Goal: Information Seeking & Learning: Learn about a topic

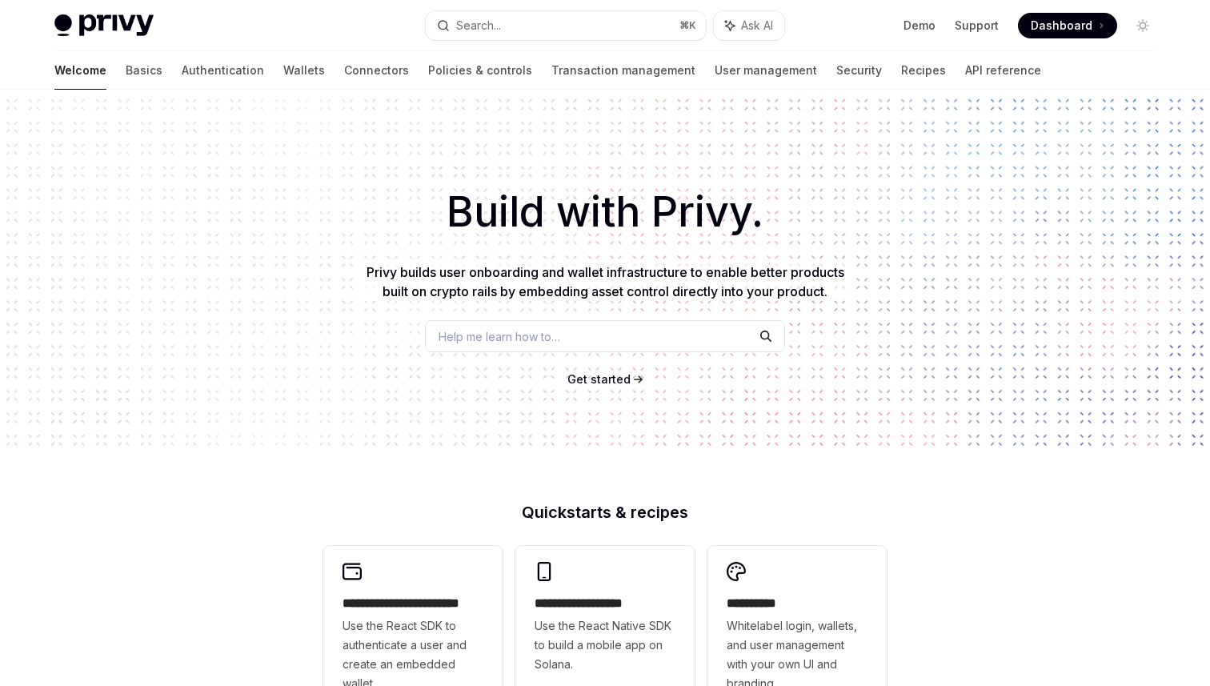
click at [182, 70] on link "Authentication" at bounding box center [223, 70] width 82 height 38
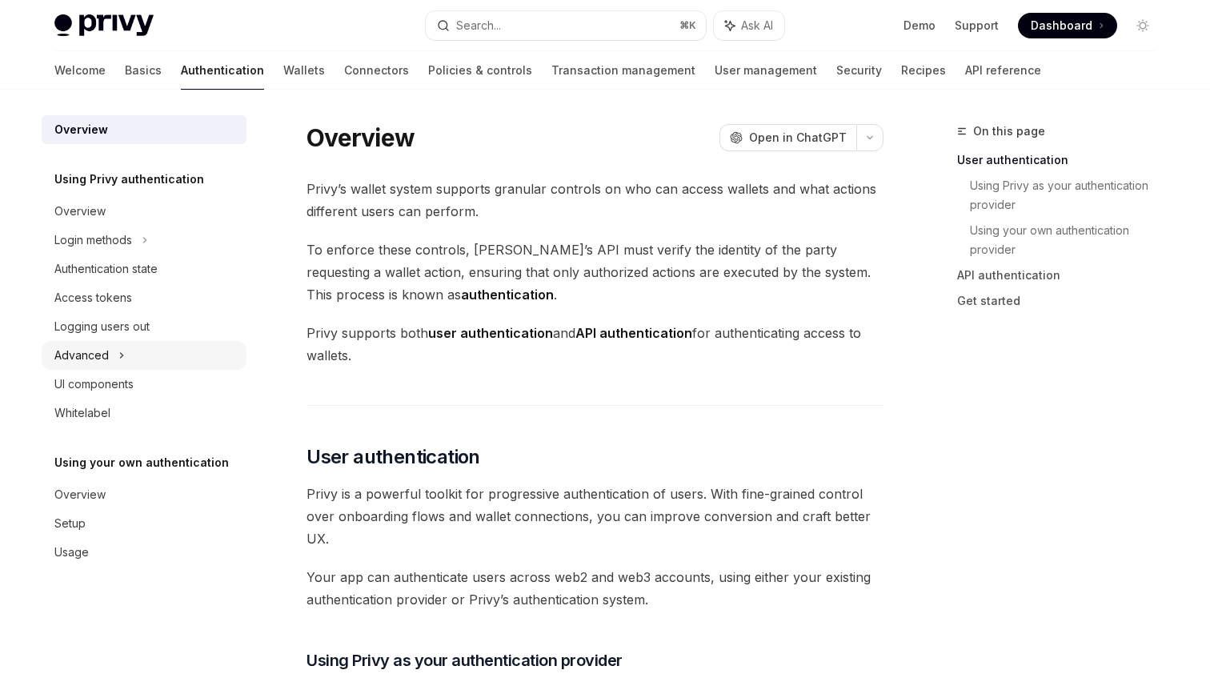
click at [125, 356] on div "Advanced" at bounding box center [144, 355] width 205 height 29
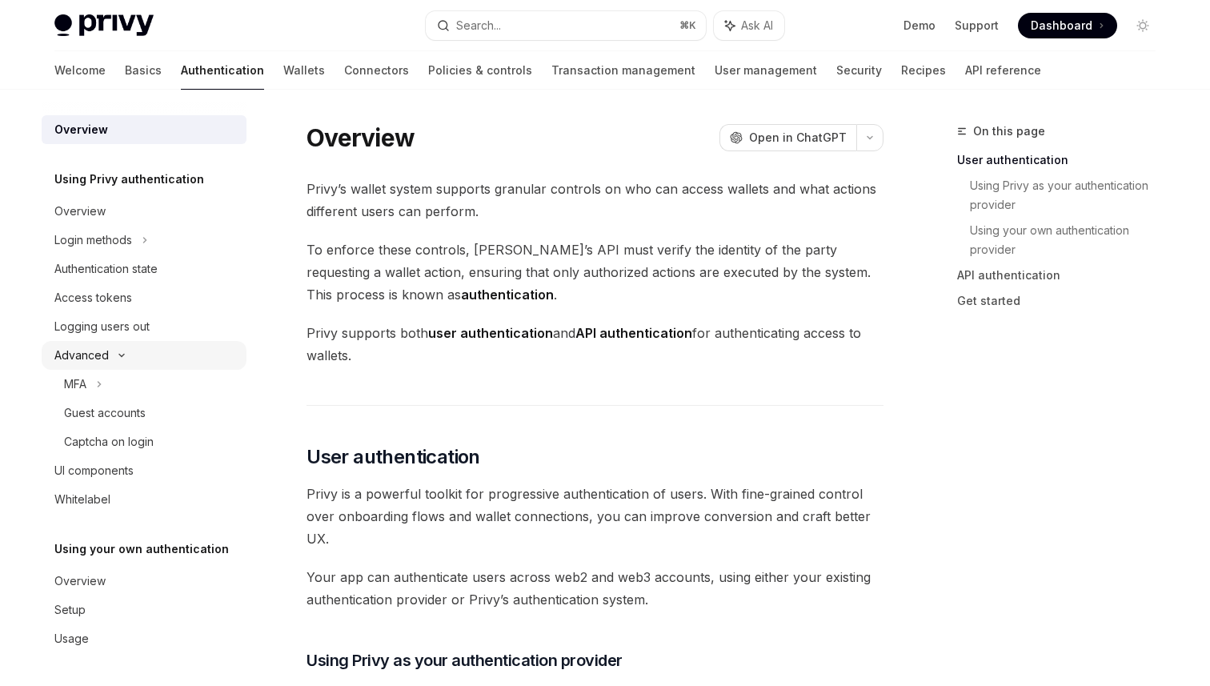
click at [124, 356] on icon at bounding box center [121, 355] width 19 height 6
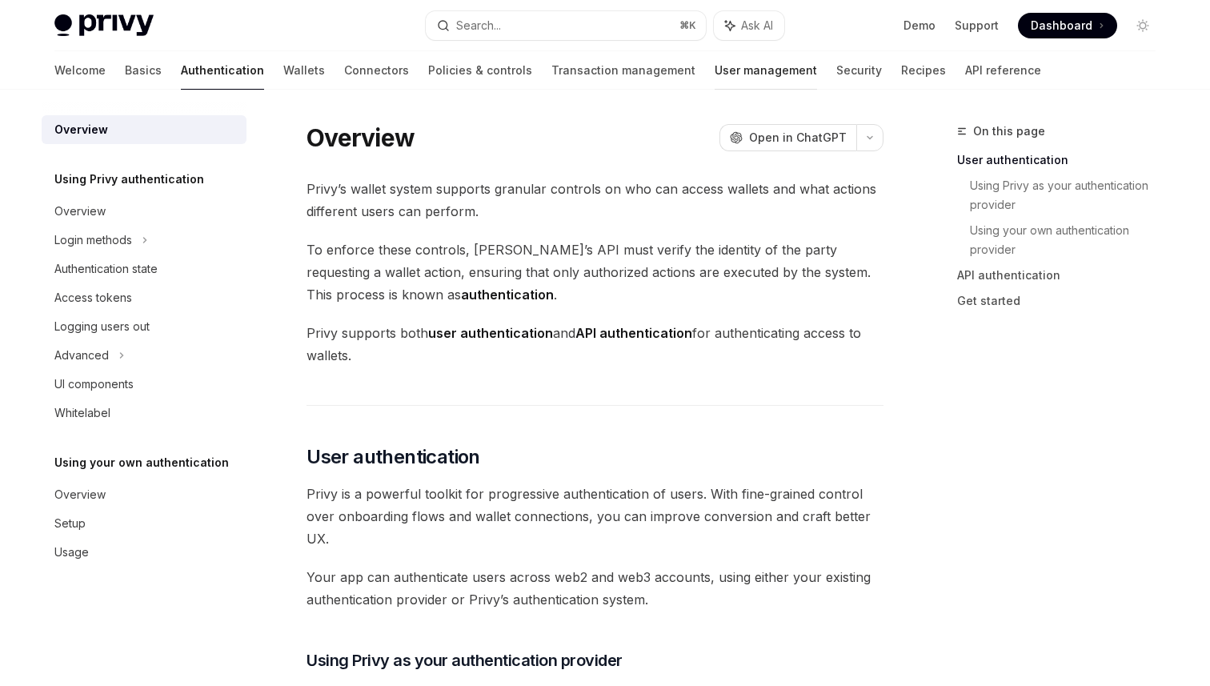
click at [715, 76] on link "User management" at bounding box center [766, 70] width 102 height 38
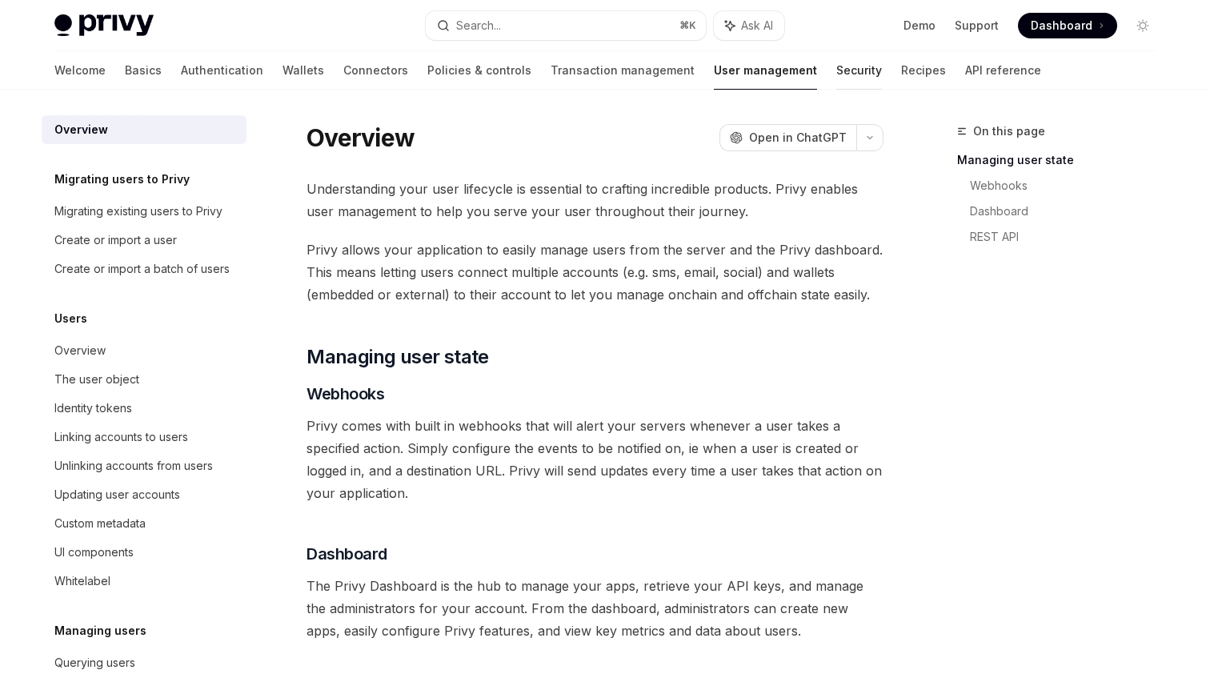
click at [836, 71] on link "Security" at bounding box center [859, 70] width 46 height 38
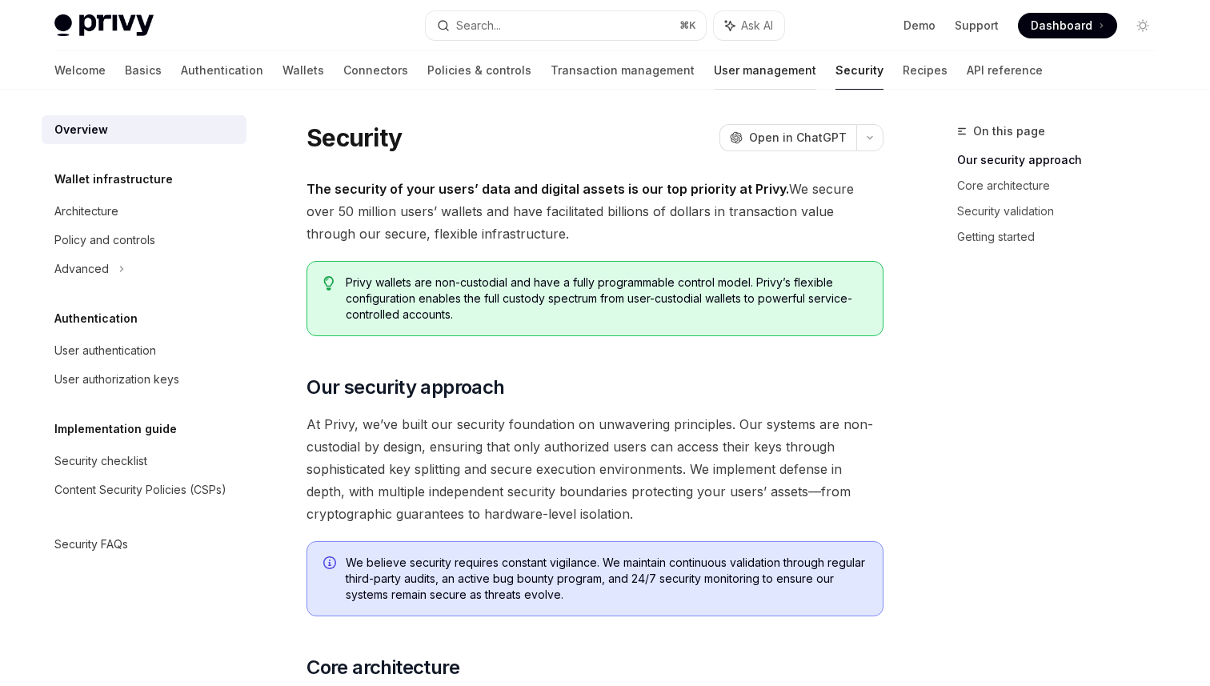
click at [714, 66] on link "User management" at bounding box center [765, 70] width 102 height 38
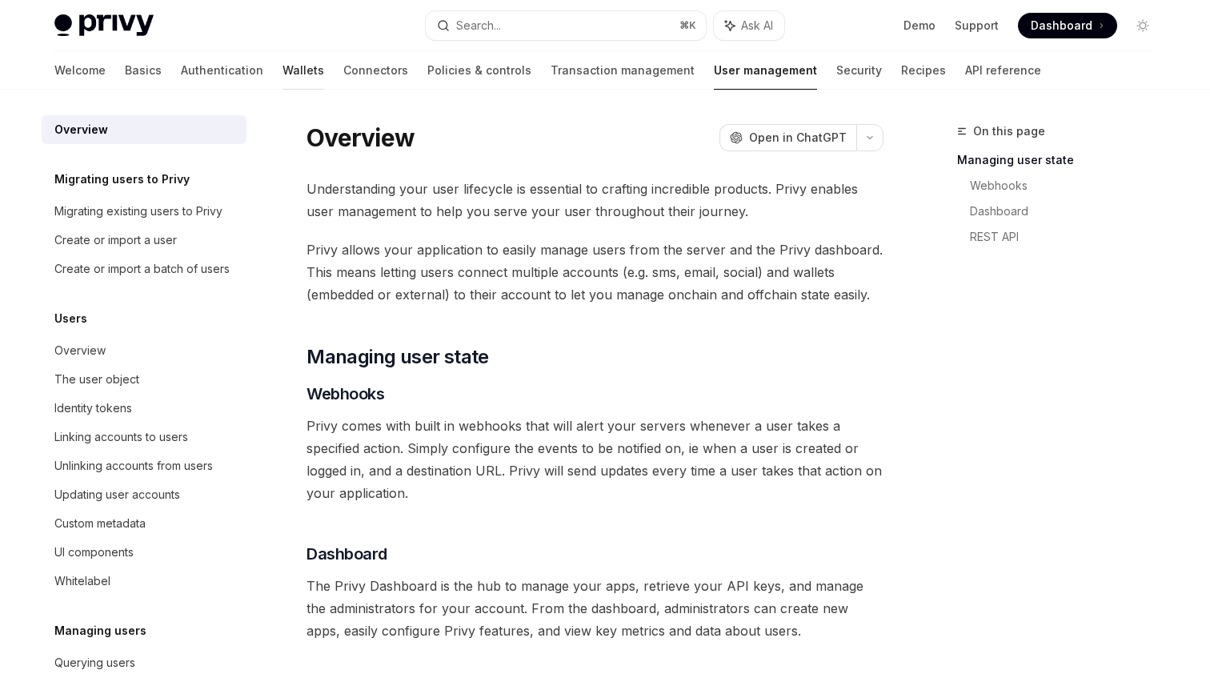
click at [282, 74] on link "Wallets" at bounding box center [303, 70] width 42 height 38
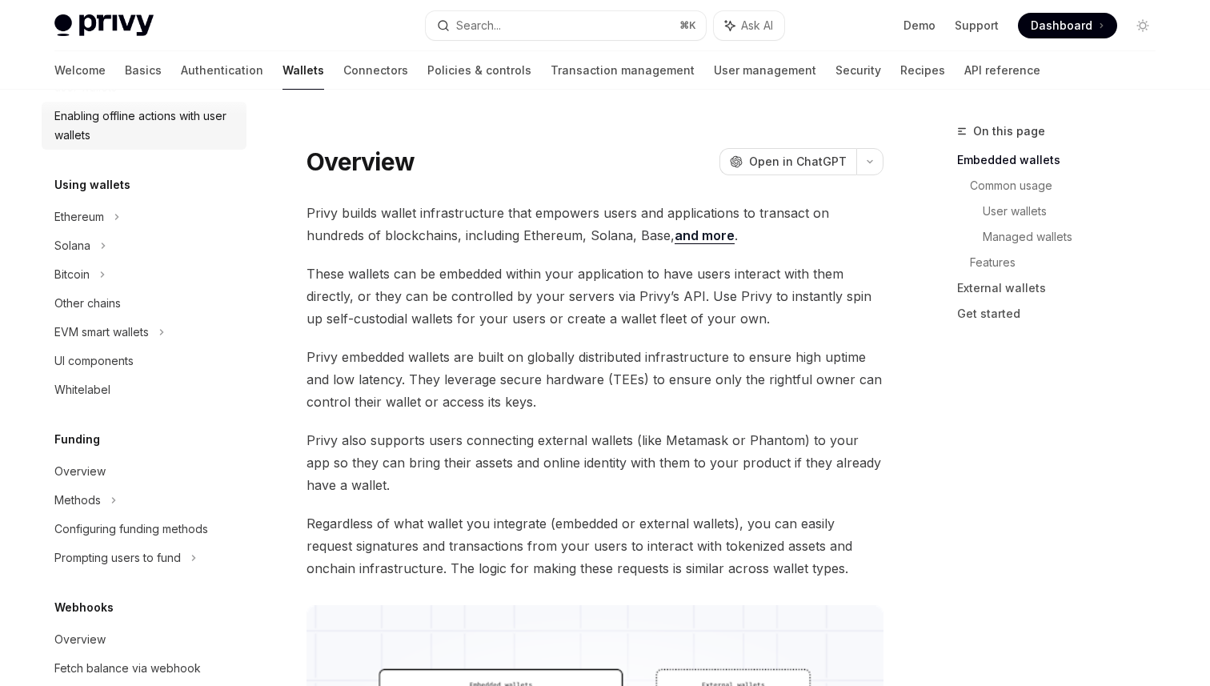
scroll to position [329, 0]
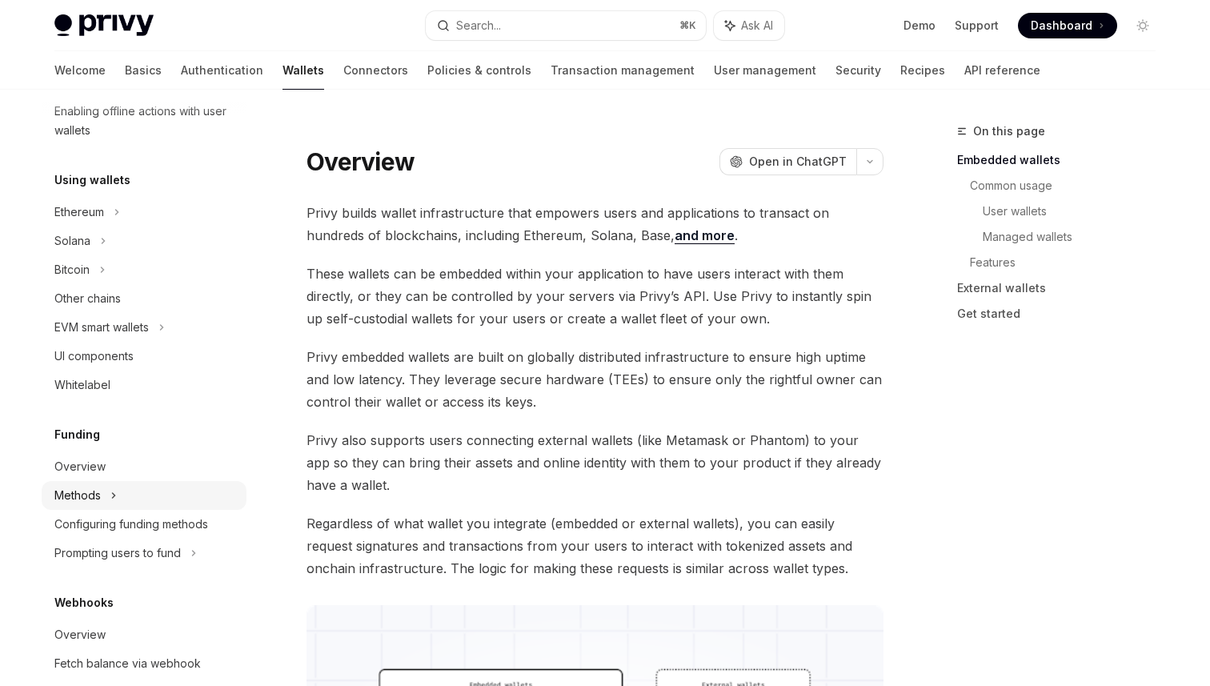
click at [87, 495] on div "Methods" at bounding box center [77, 495] width 46 height 19
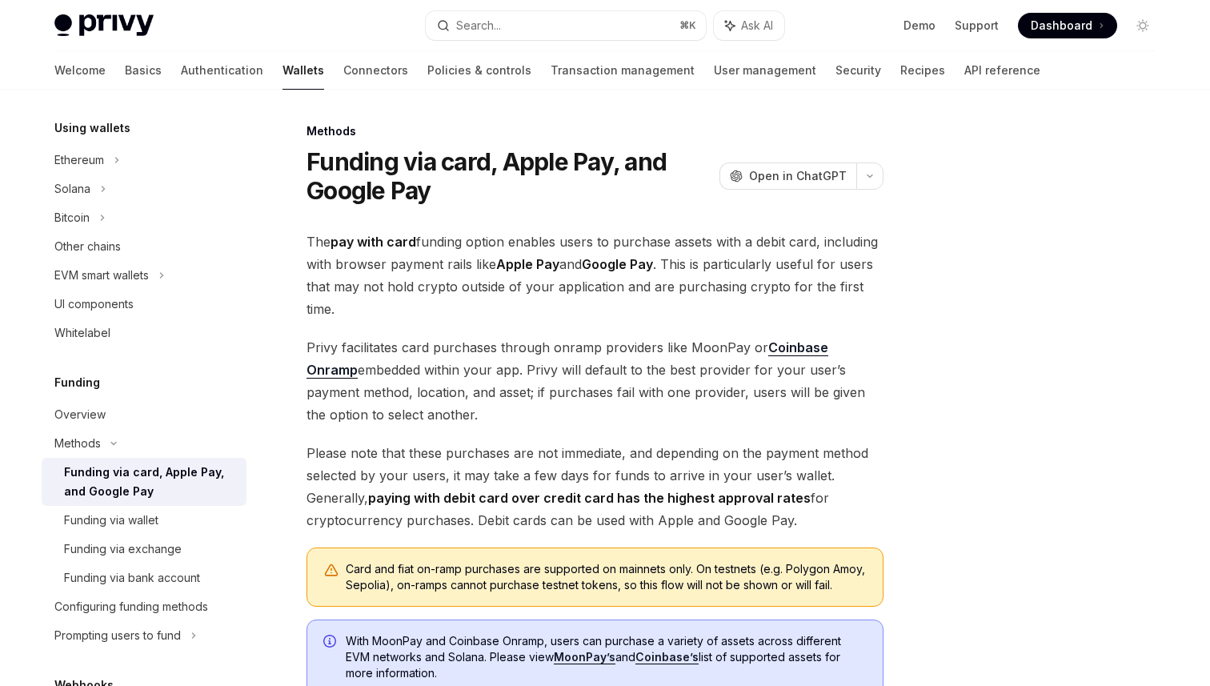
scroll to position [383, 0]
click at [182, 585] on link "Funding via bank account" at bounding box center [144, 575] width 205 height 29
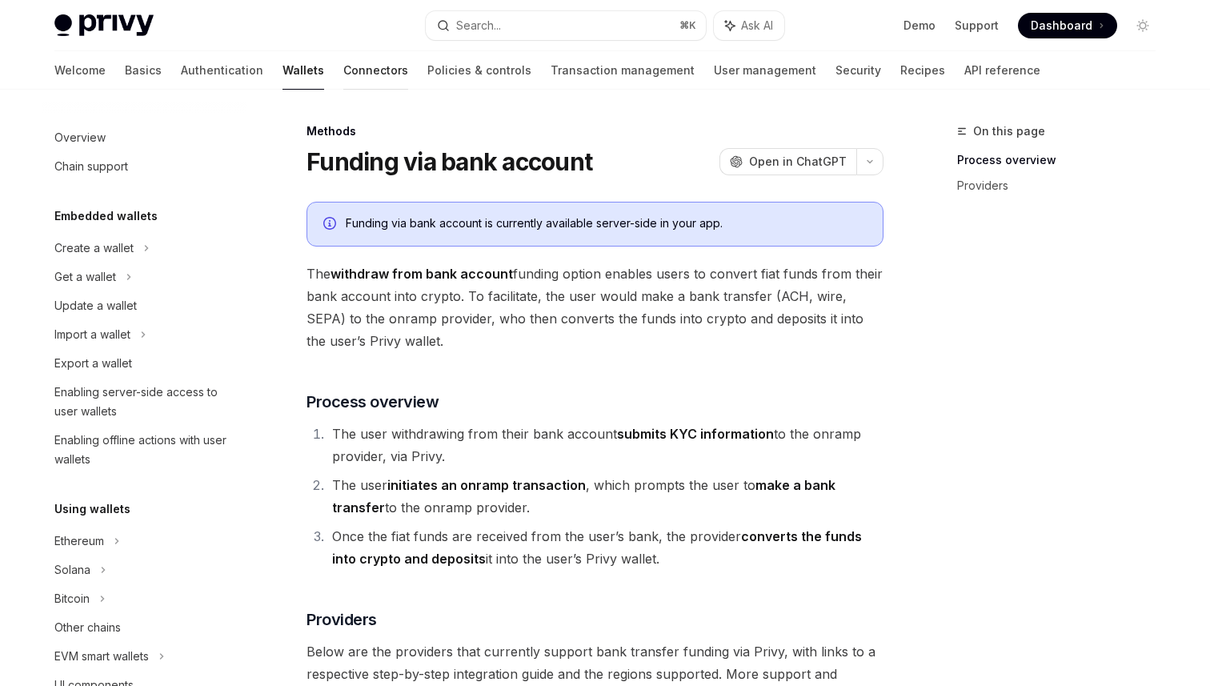
click at [343, 57] on link "Connectors" at bounding box center [375, 70] width 65 height 38
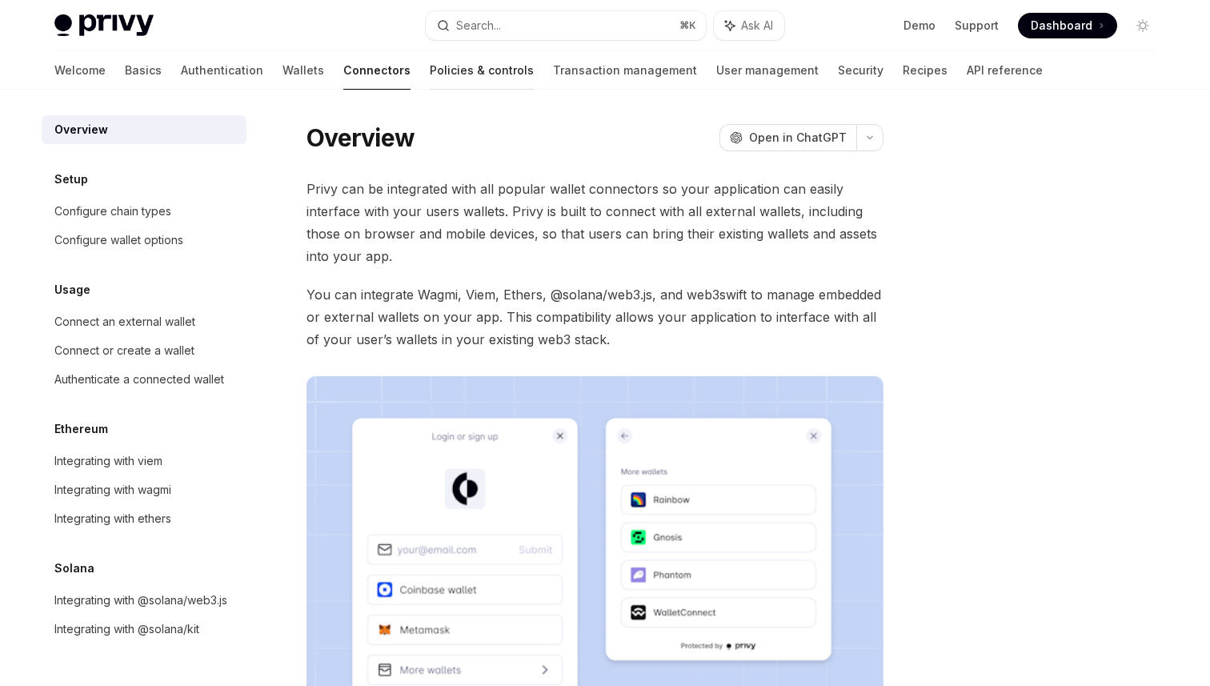
click at [430, 70] on link "Policies & controls" at bounding box center [482, 70] width 104 height 38
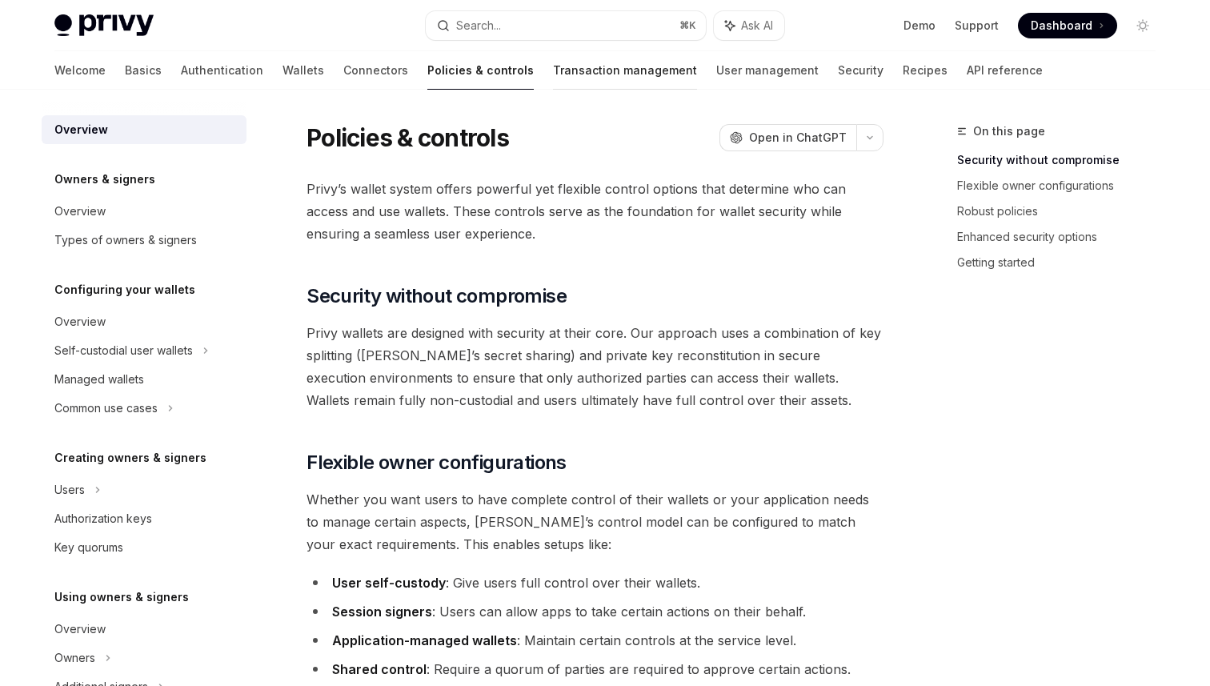
click at [553, 78] on link "Transaction management" at bounding box center [625, 70] width 144 height 38
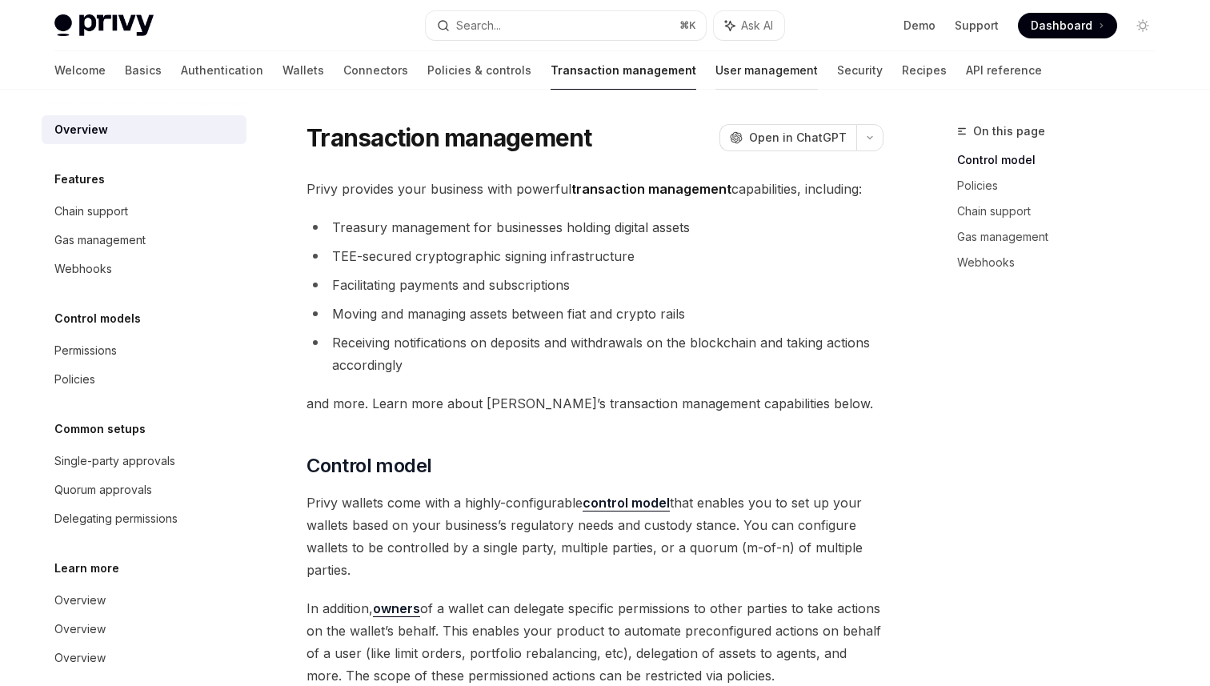
click at [715, 76] on link "User management" at bounding box center [766, 70] width 102 height 38
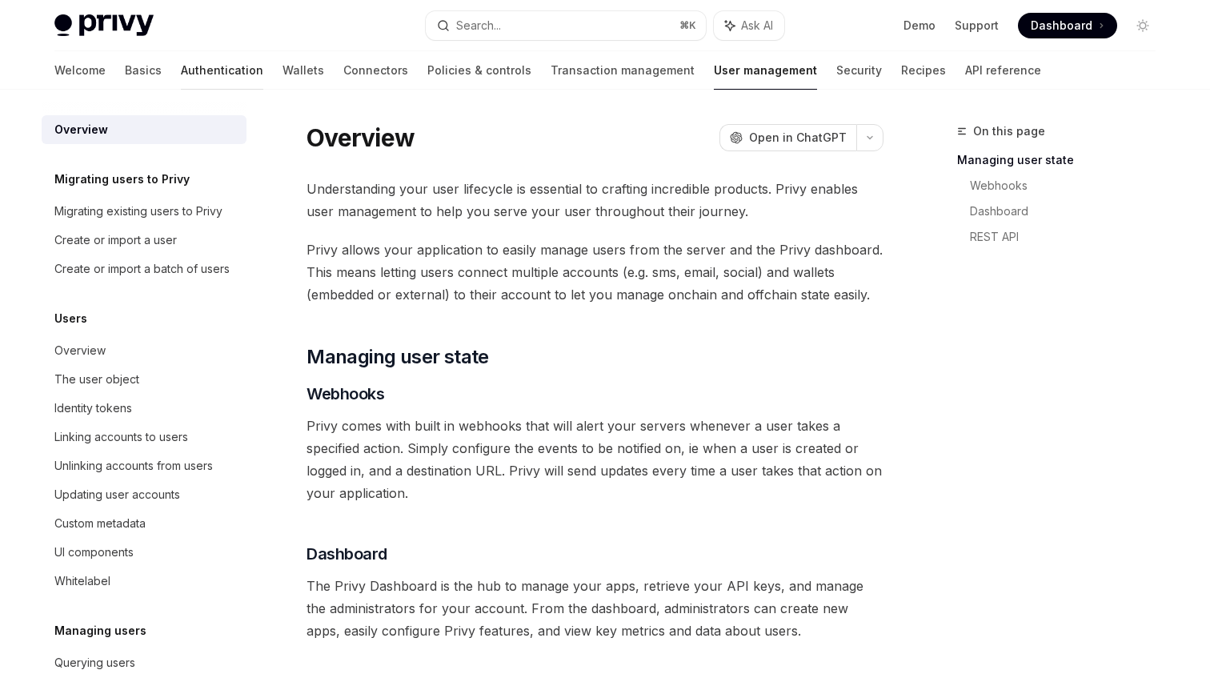
click at [181, 74] on link "Authentication" at bounding box center [222, 70] width 82 height 38
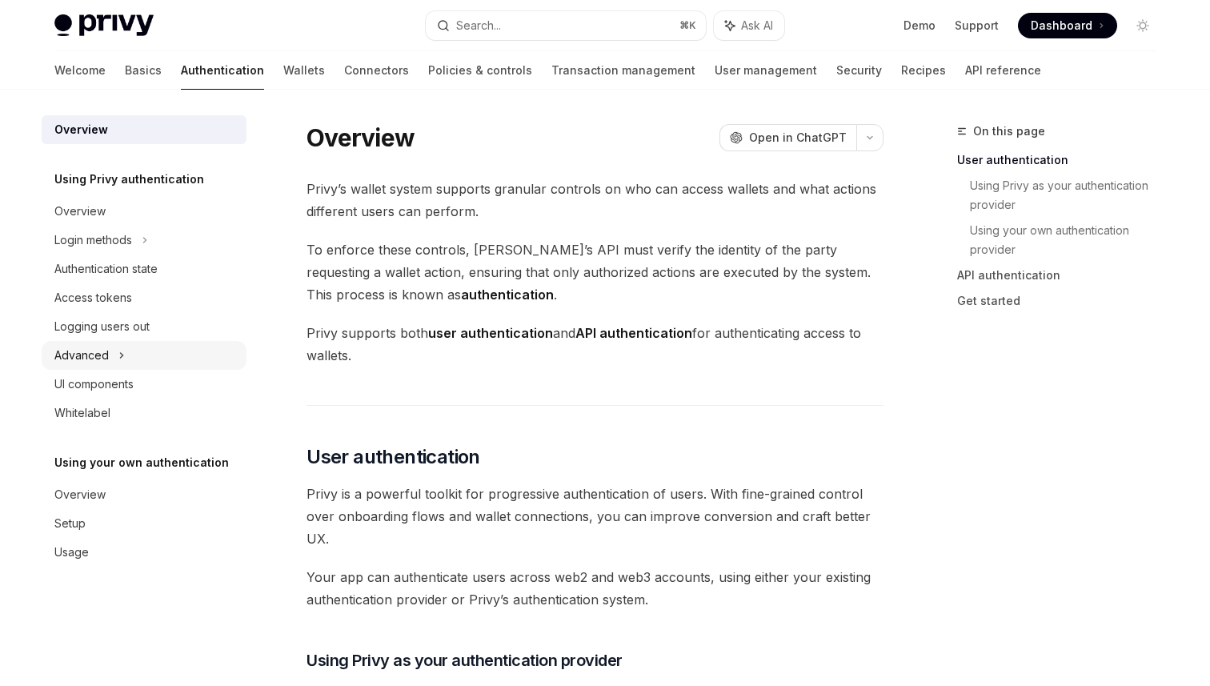
click at [124, 359] on div "Advanced" at bounding box center [144, 355] width 205 height 29
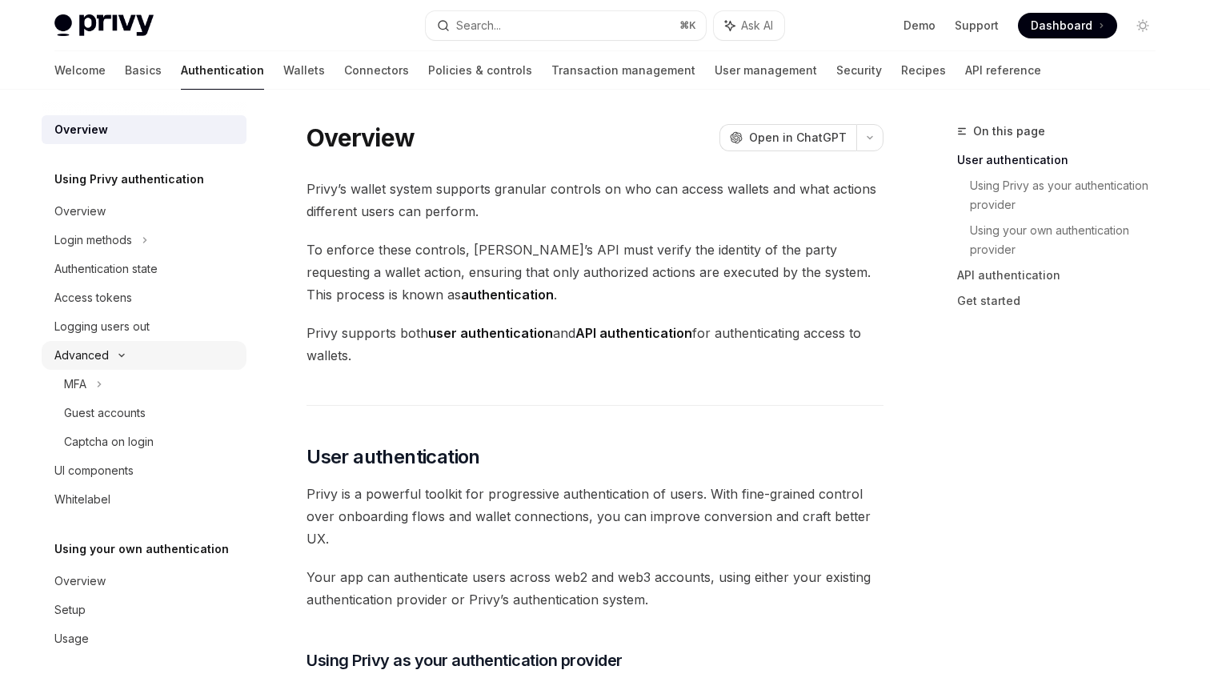
click at [124, 359] on div "Advanced" at bounding box center [144, 355] width 205 height 29
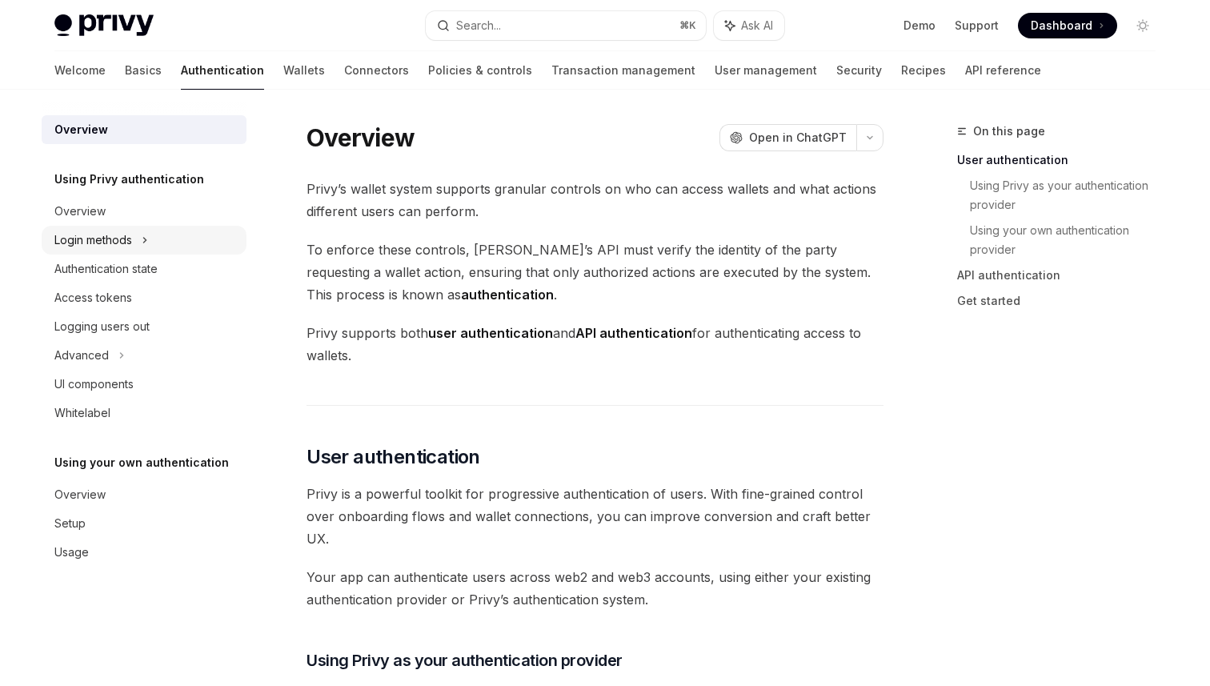
click at [142, 236] on div "Login methods" at bounding box center [144, 240] width 205 height 29
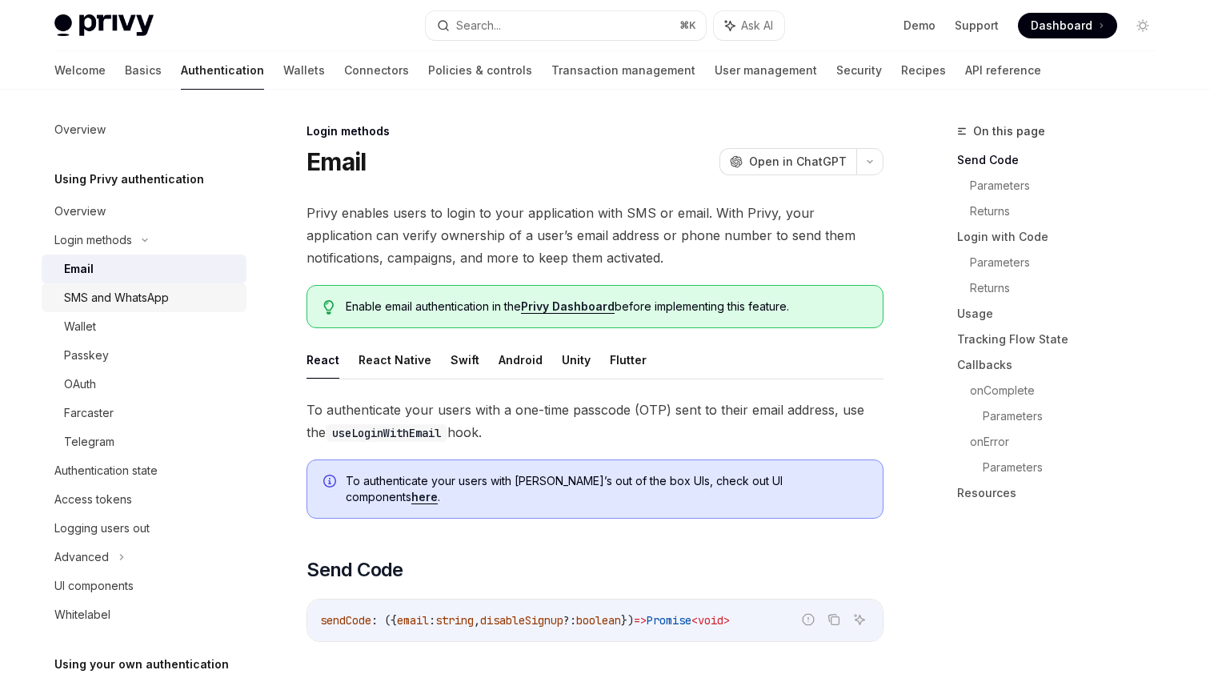
click at [138, 290] on div "SMS and WhatsApp" at bounding box center [116, 297] width 105 height 19
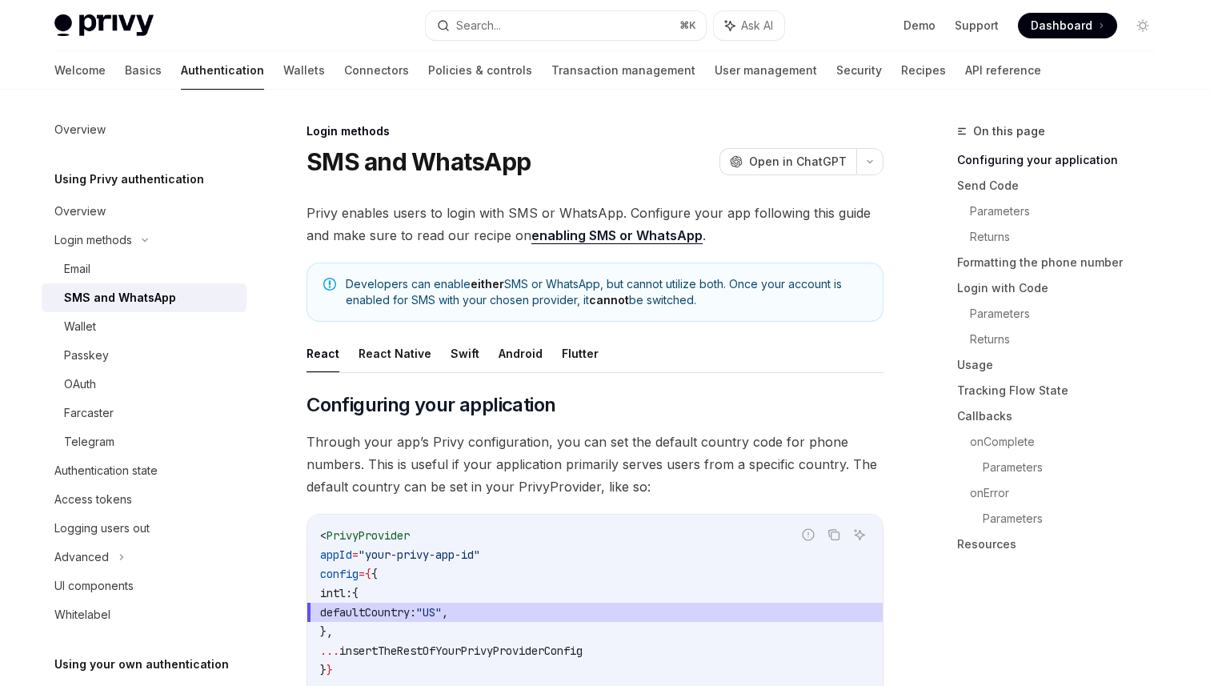
click at [127, 310] on link "SMS and WhatsApp" at bounding box center [144, 297] width 205 height 29
click at [122, 331] on div "Wallet" at bounding box center [150, 326] width 173 height 19
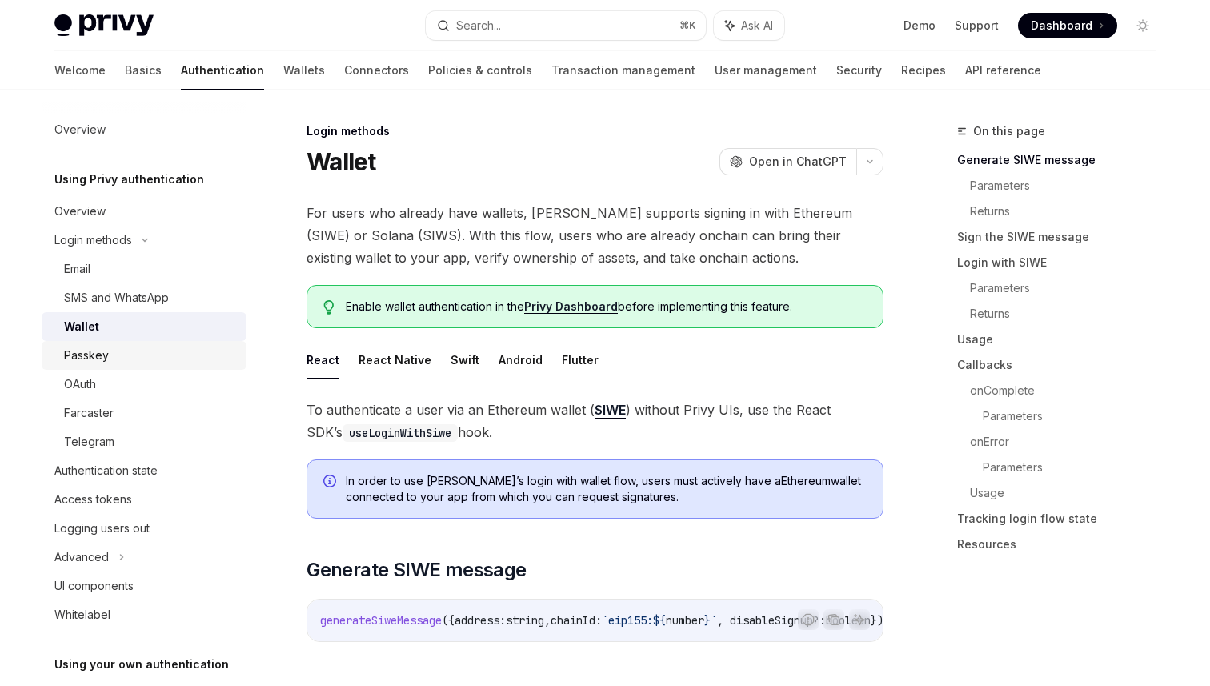
click at [115, 363] on div "Passkey" at bounding box center [150, 355] width 173 height 19
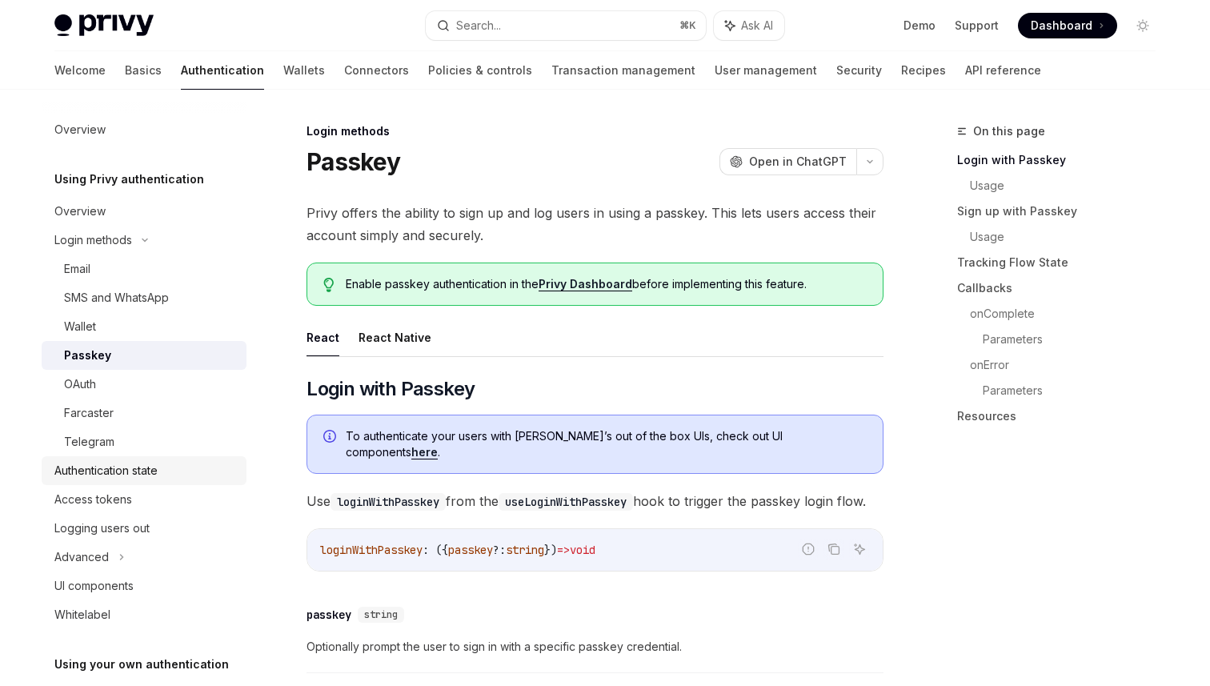
click at [154, 468] on div "Authentication state" at bounding box center [105, 470] width 103 height 19
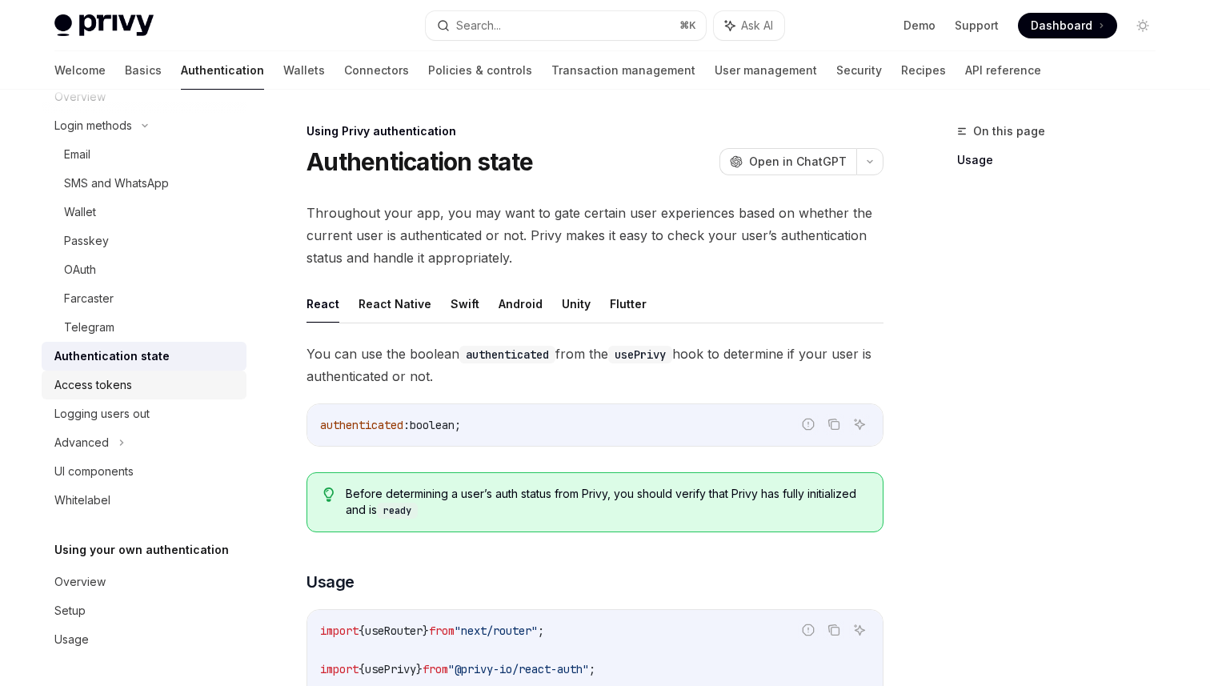
scroll to position [113, 0]
click at [283, 64] on link "Wallets" at bounding box center [304, 70] width 42 height 38
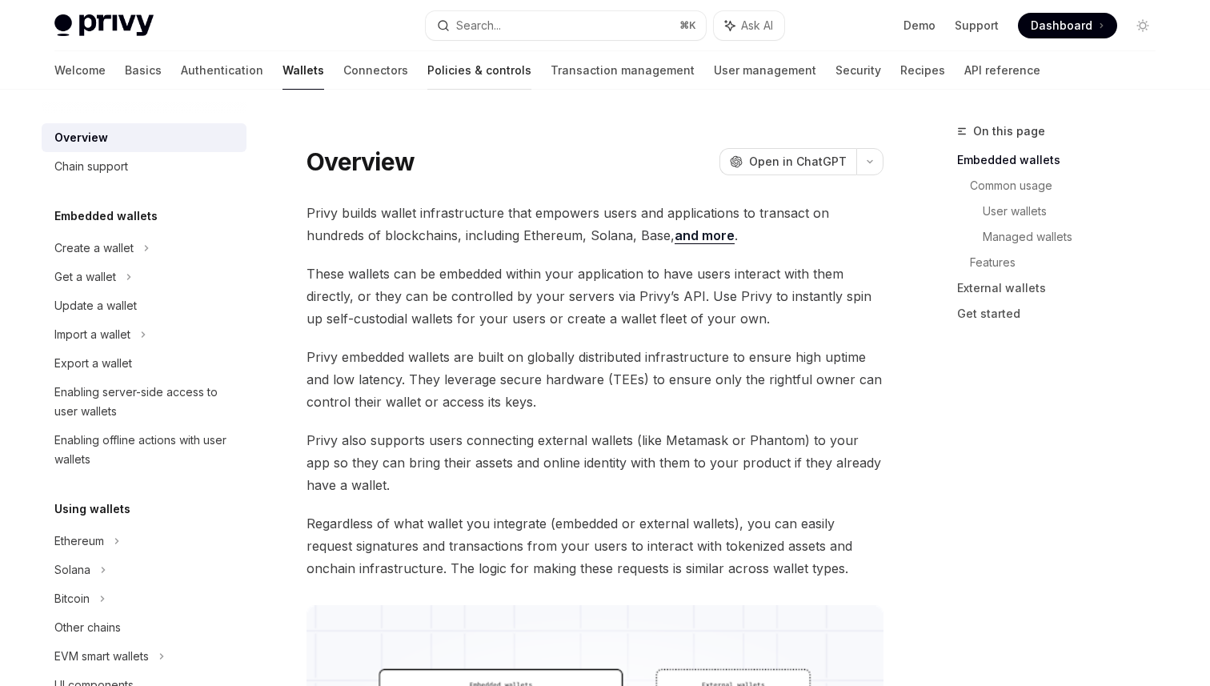
click at [427, 70] on link "Policies & controls" at bounding box center [479, 70] width 104 height 38
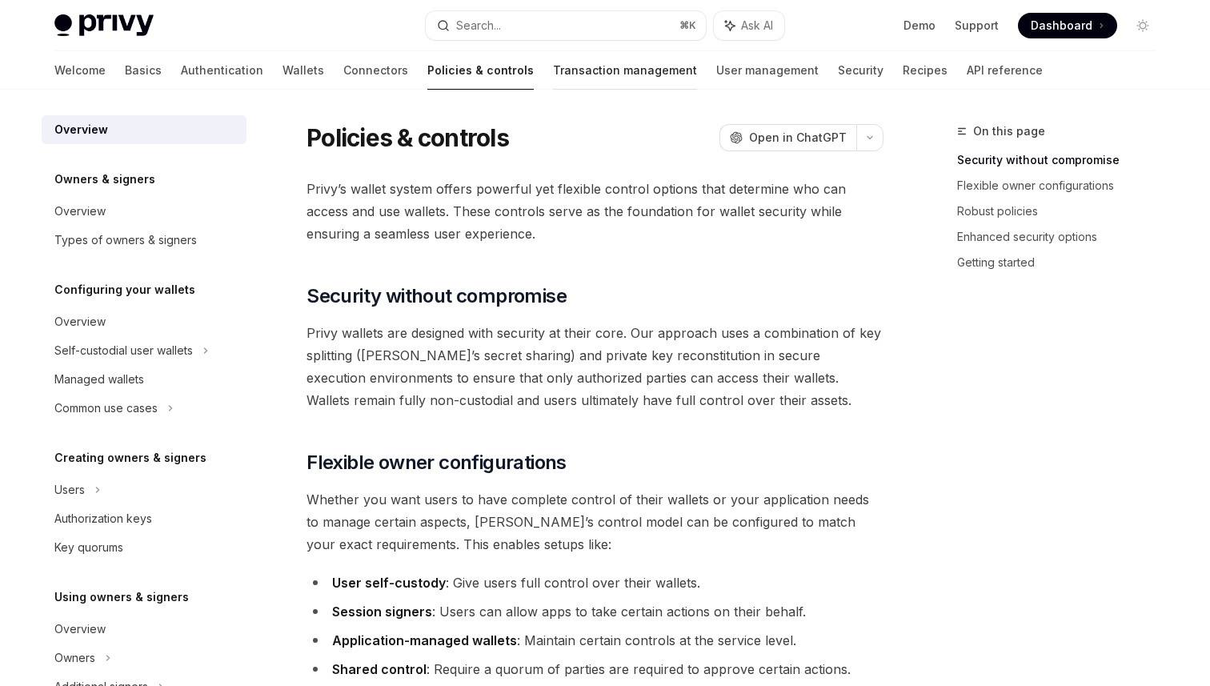
click at [553, 70] on link "Transaction management" at bounding box center [625, 70] width 144 height 38
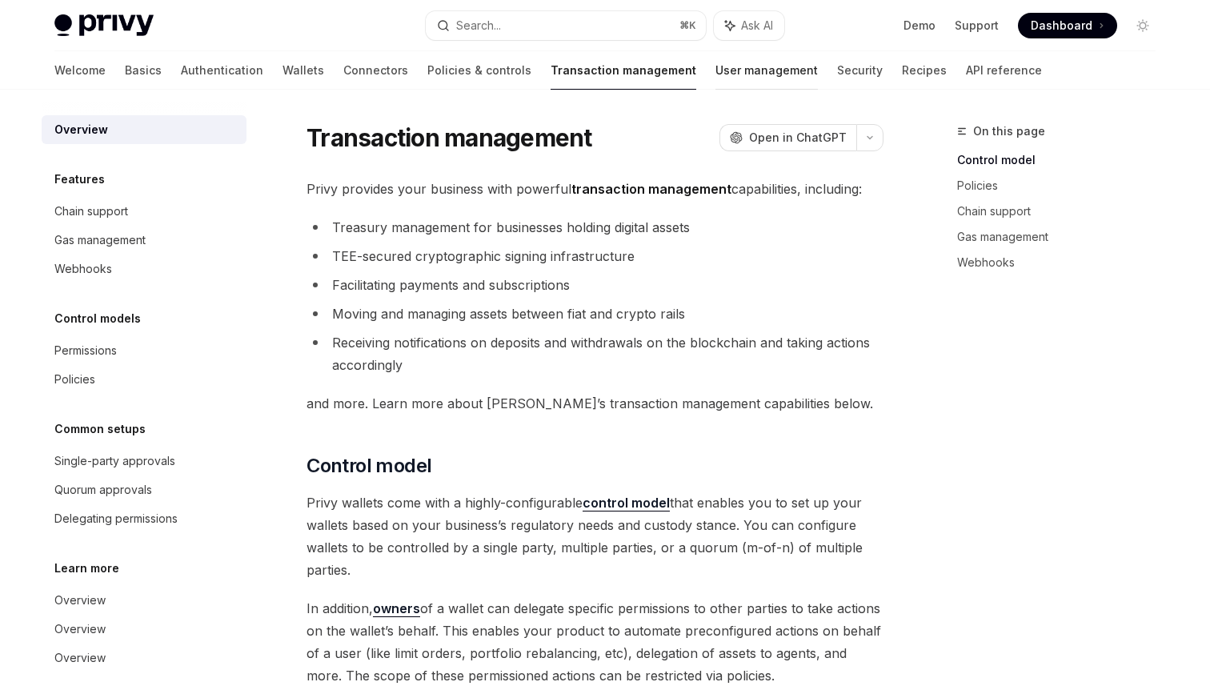
click at [715, 79] on link "User management" at bounding box center [766, 70] width 102 height 38
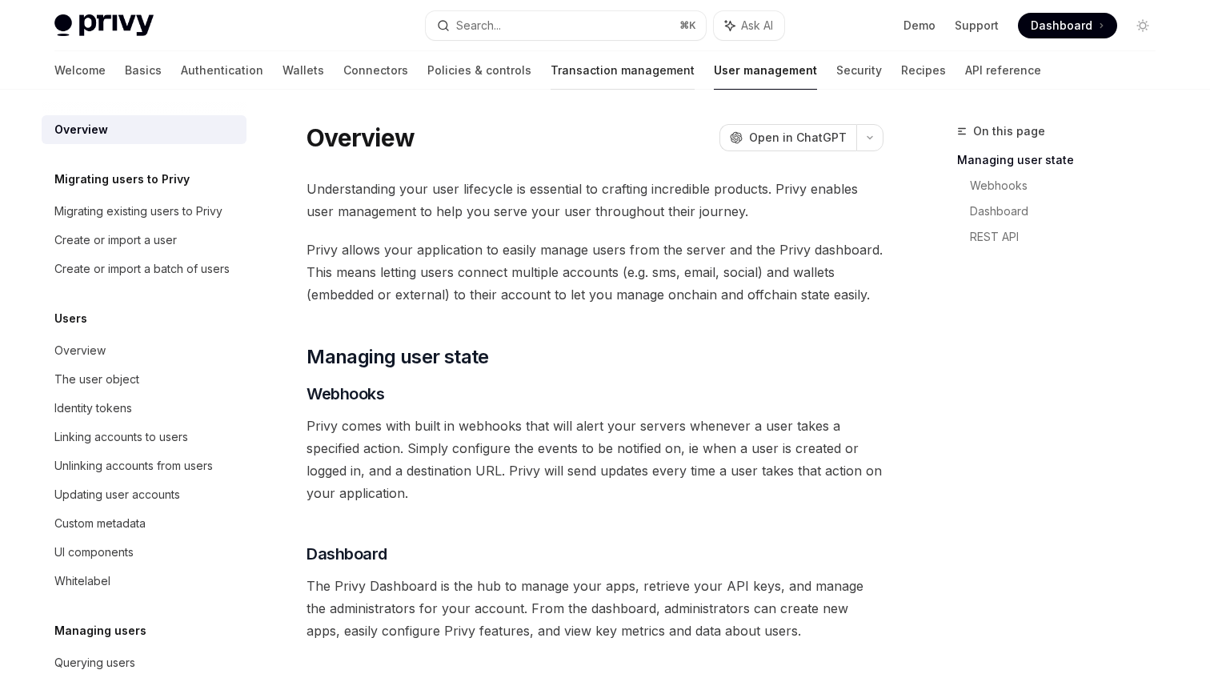
click at [571, 73] on link "Transaction management" at bounding box center [623, 70] width 144 height 38
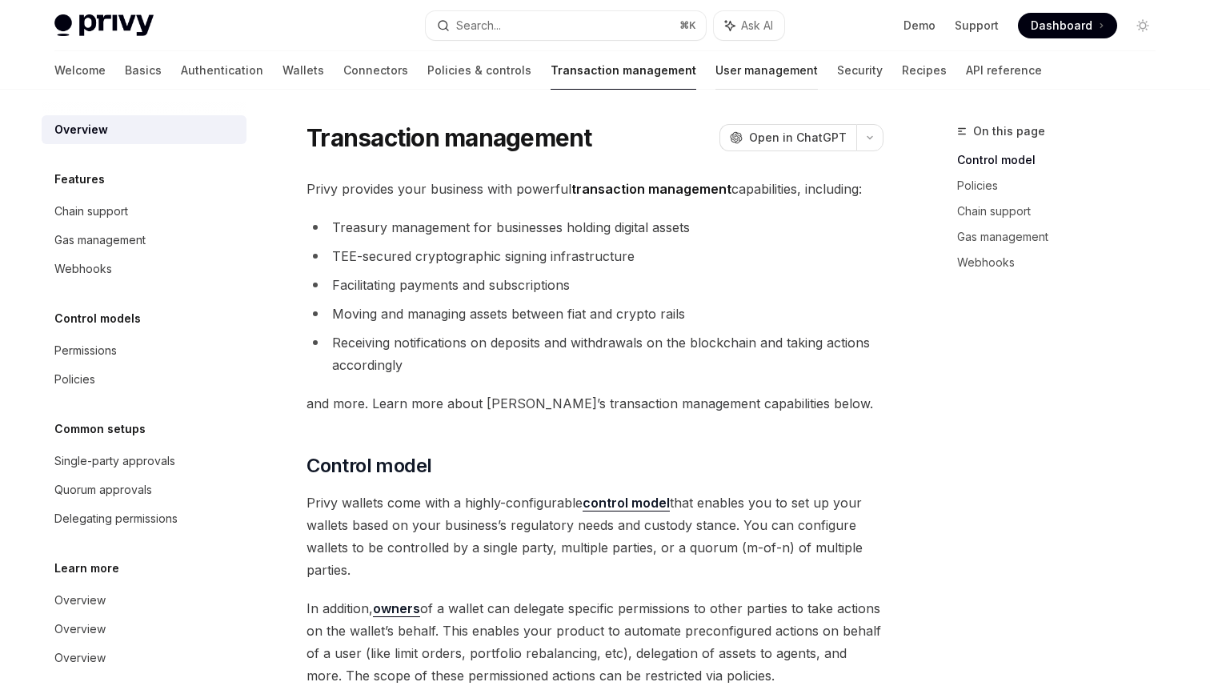
click at [715, 79] on link "User management" at bounding box center [766, 70] width 102 height 38
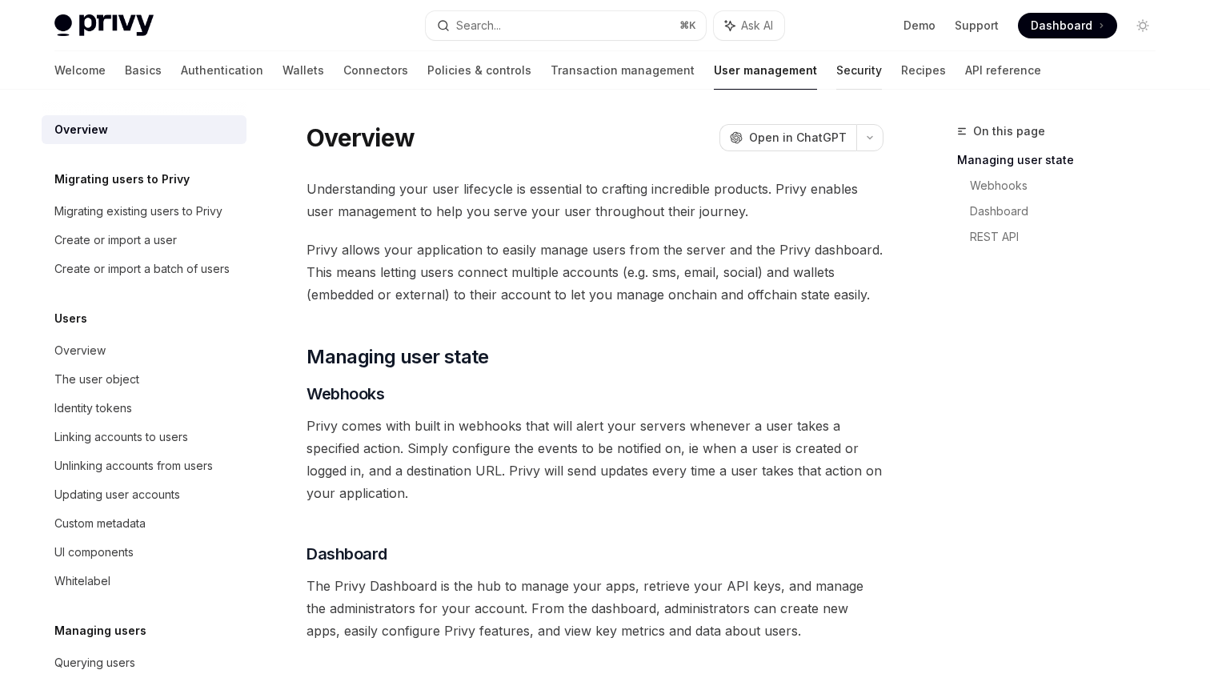
click at [836, 78] on link "Security" at bounding box center [859, 70] width 46 height 38
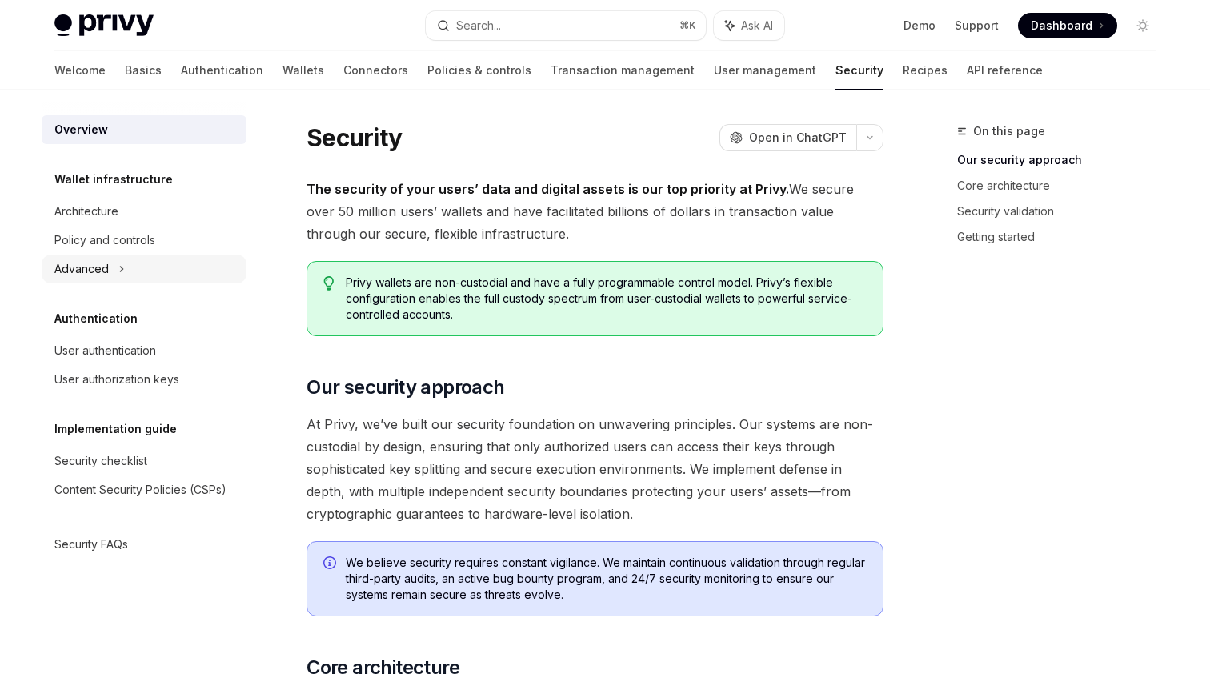
click at [146, 266] on div "Advanced" at bounding box center [144, 268] width 205 height 29
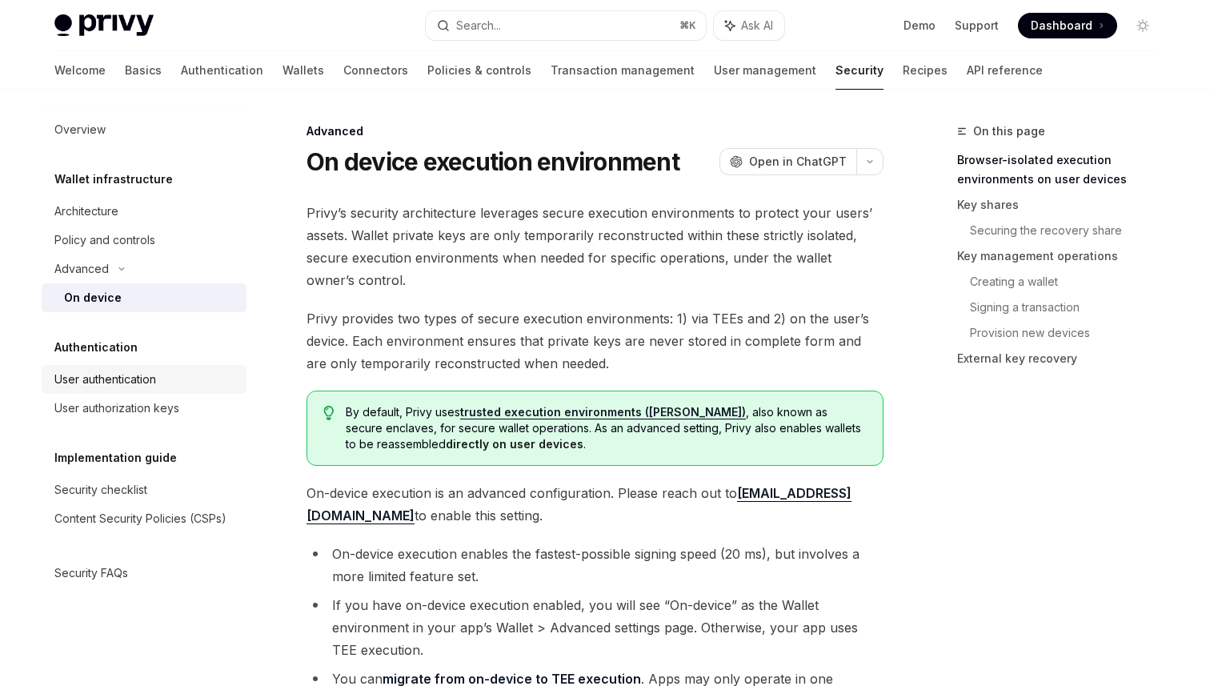
click at [171, 370] on div "User authentication" at bounding box center [145, 379] width 182 height 19
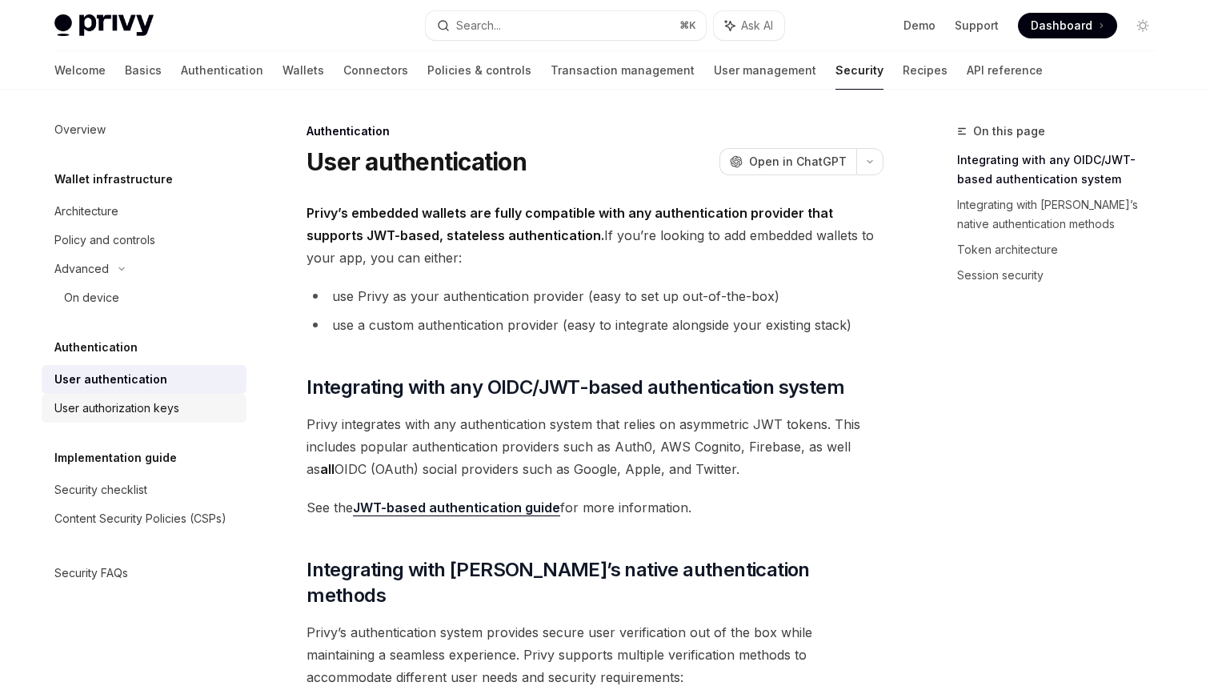
click at [171, 412] on div "User authorization keys" at bounding box center [116, 407] width 125 height 19
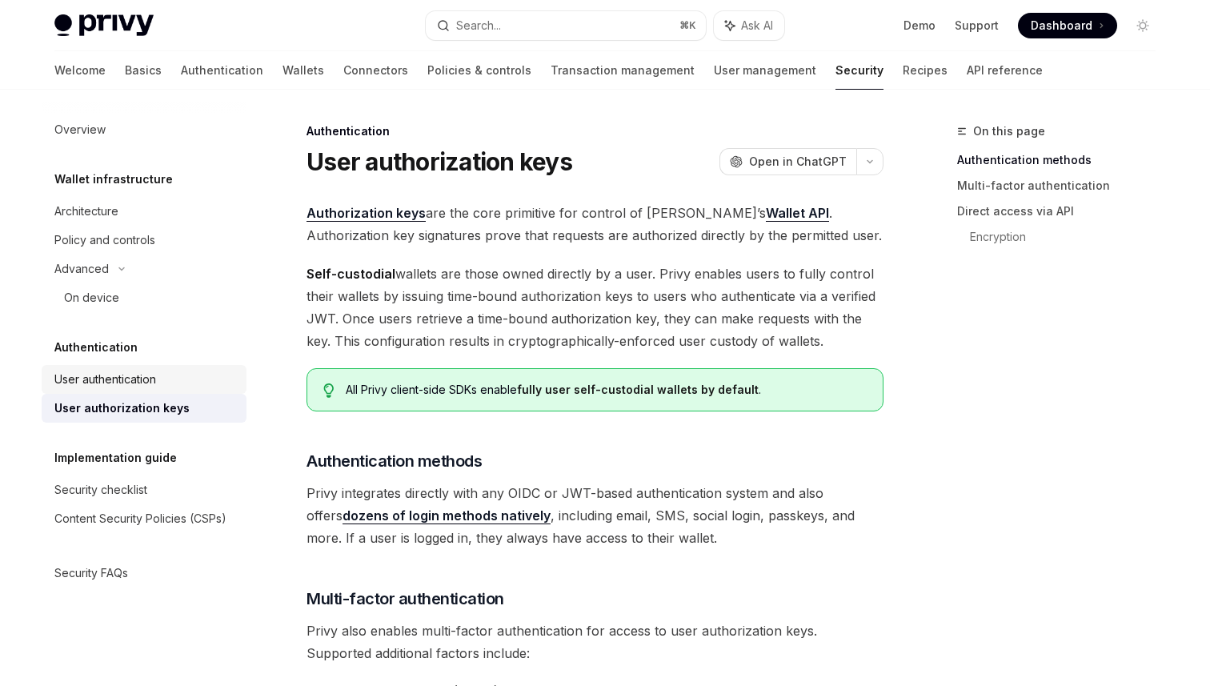
click at [168, 384] on div "User authentication" at bounding box center [145, 379] width 182 height 19
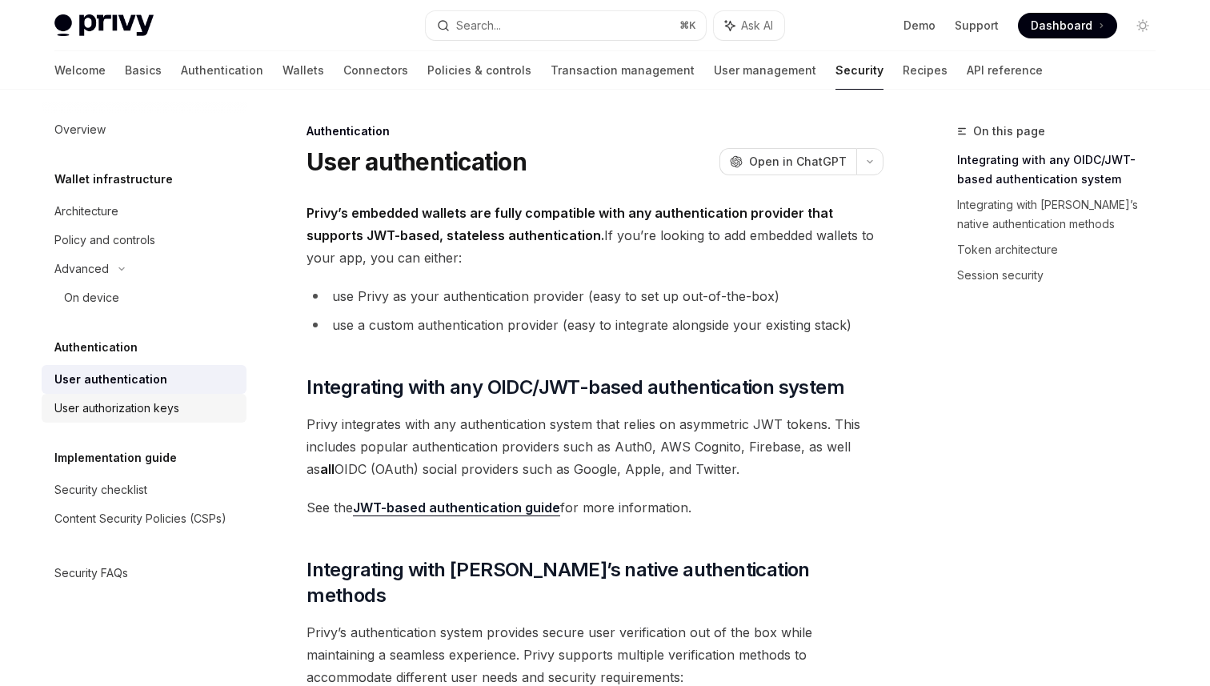
click at [140, 407] on div "User authorization keys" at bounding box center [116, 407] width 125 height 19
type textarea "*"
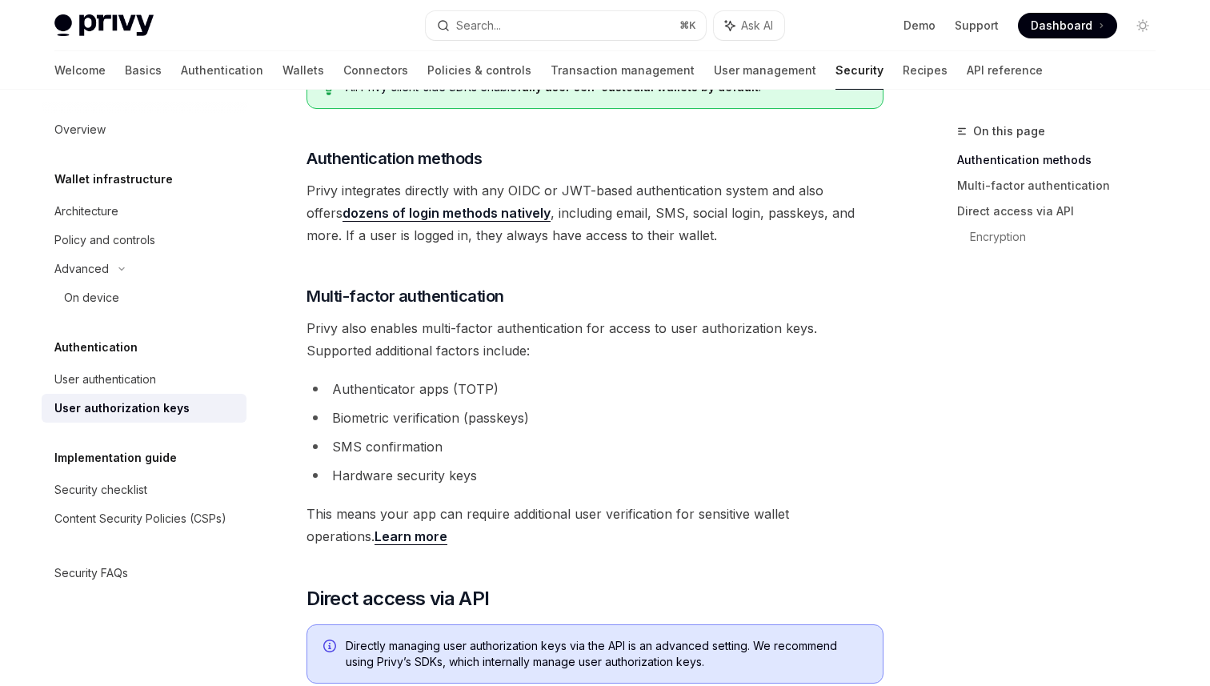
scroll to position [313, 0]
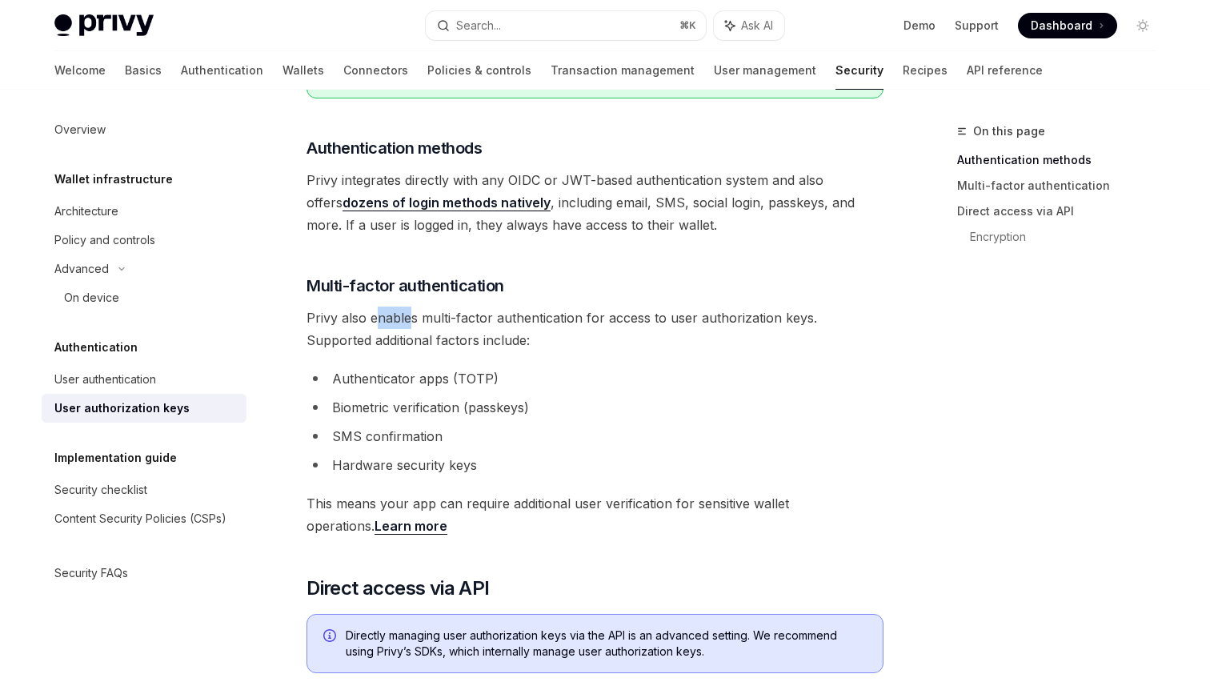
drag, startPoint x: 374, startPoint y: 311, endPoint x: 471, endPoint y: 338, distance: 101.1
click at [422, 319] on span "Privy also enables multi-factor authentication for access to user authorization…" at bounding box center [594, 328] width 577 height 45
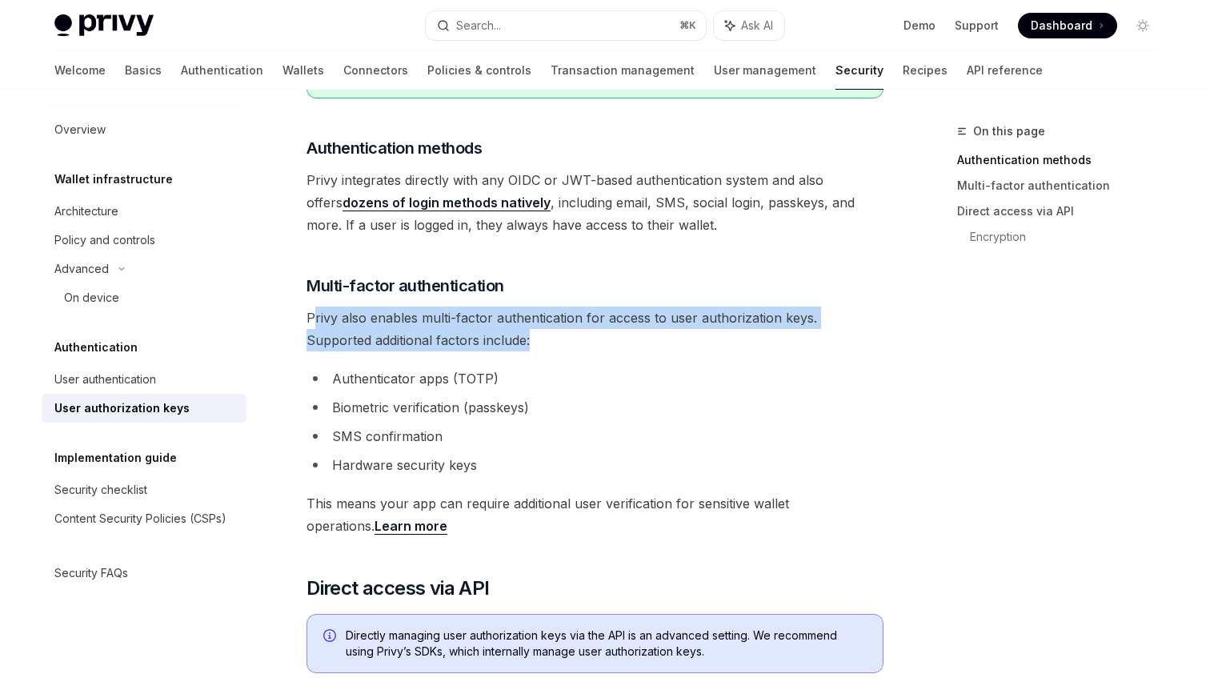
drag, startPoint x: 314, startPoint y: 318, endPoint x: 495, endPoint y: 334, distance: 180.8
click at [495, 334] on span "Privy also enables multi-factor authentication for access to user authorization…" at bounding box center [594, 328] width 577 height 45
click at [551, 22] on button "Search... ⌘ K" at bounding box center [566, 25] width 280 height 29
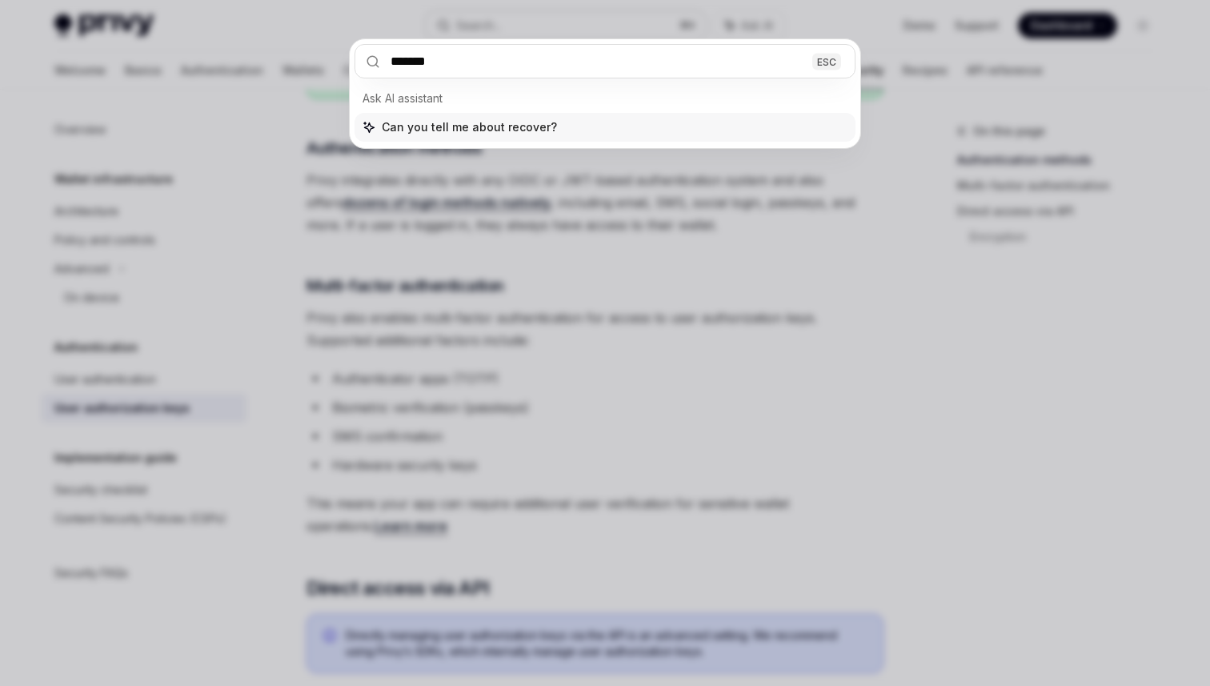
type input "********"
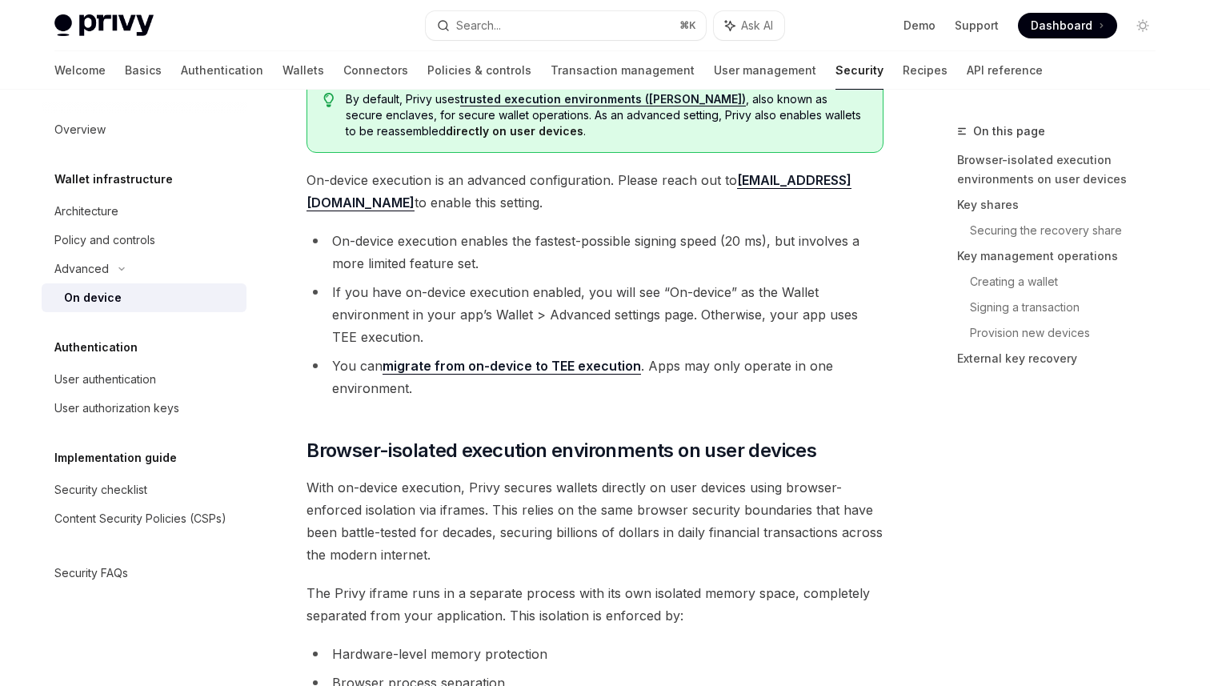
type textarea "*"
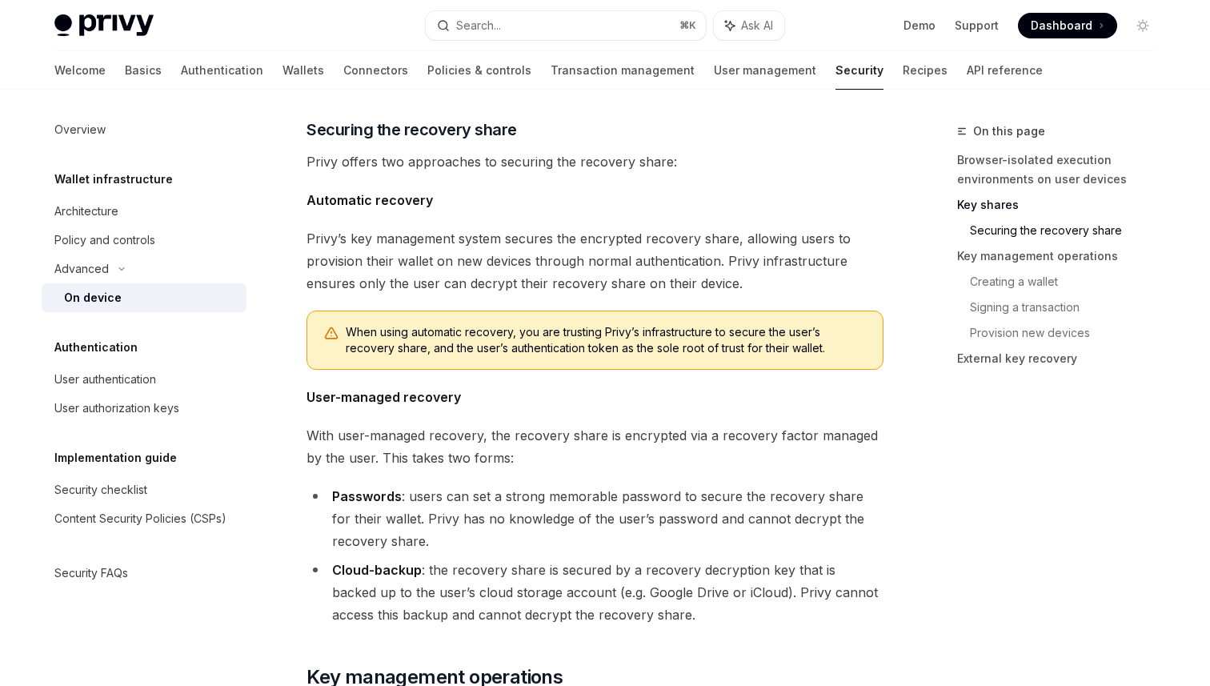
scroll to position [1985, 0]
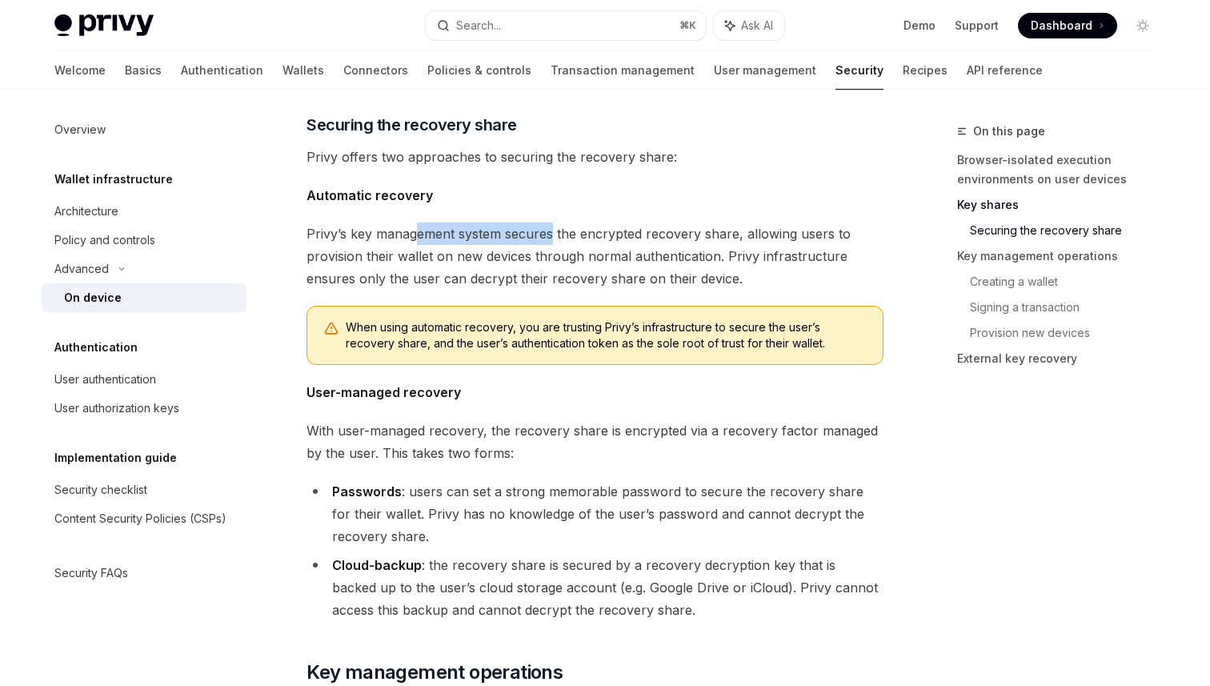
drag, startPoint x: 418, startPoint y: 234, endPoint x: 553, endPoint y: 241, distance: 134.6
click at [553, 241] on span "Privy’s key management system secures the encrypted recovery share, allowing us…" at bounding box center [594, 255] width 577 height 67
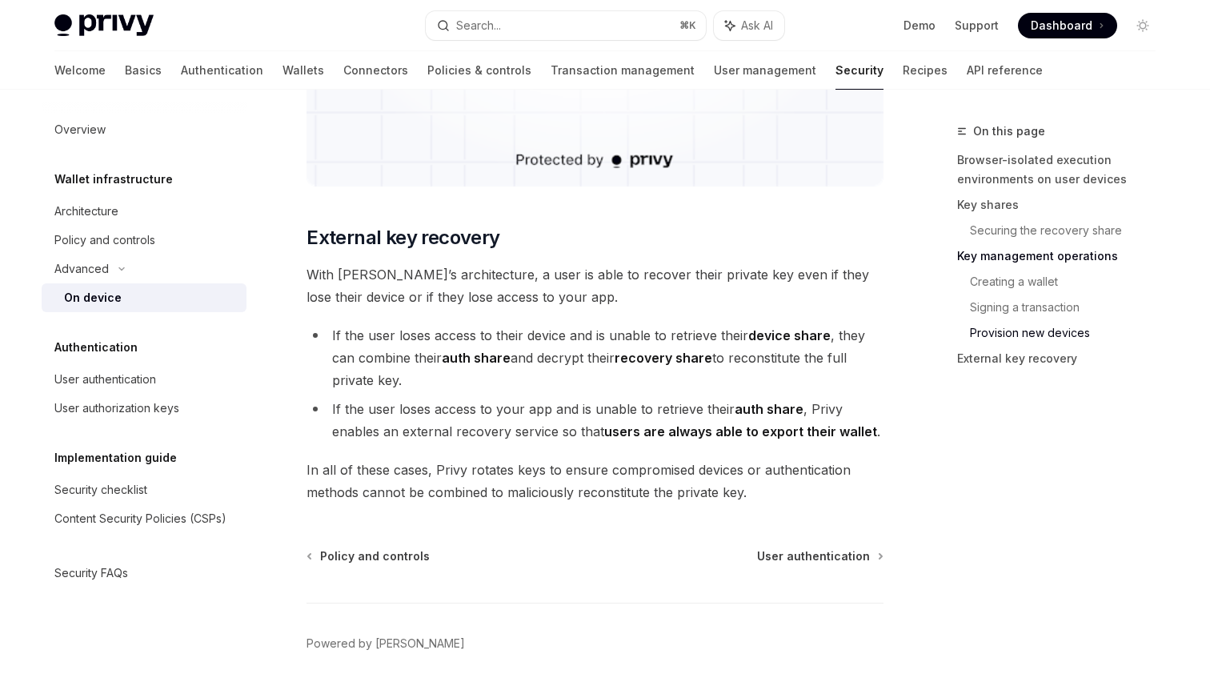
scroll to position [4427, 0]
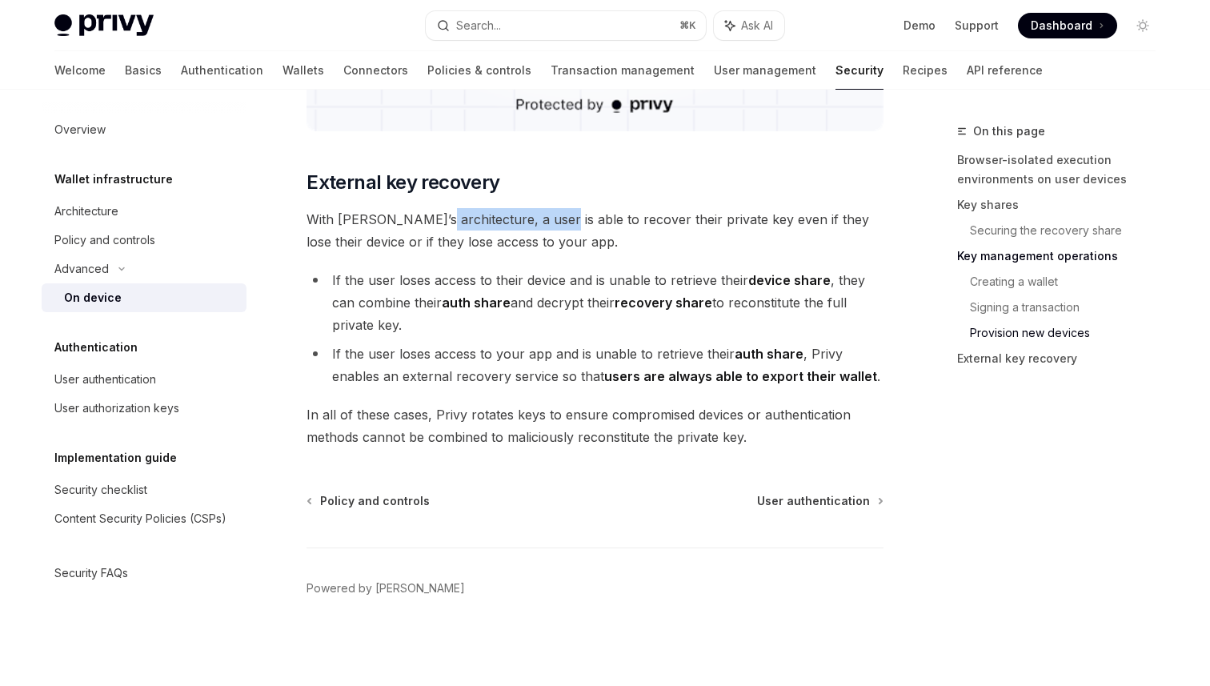
drag, startPoint x: 424, startPoint y: 222, endPoint x: 540, endPoint y: 226, distance: 116.1
click at [540, 226] on span "With [PERSON_NAME]’s architecture, a user is able to recover their private key …" at bounding box center [594, 230] width 577 height 45
drag, startPoint x: 547, startPoint y: 279, endPoint x: 620, endPoint y: 279, distance: 72.8
click at [621, 279] on li "If the user loses access to their device and is unable to retrieve their device…" at bounding box center [594, 302] width 577 height 67
drag, startPoint x: 490, startPoint y: 299, endPoint x: 559, endPoint y: 299, distance: 69.6
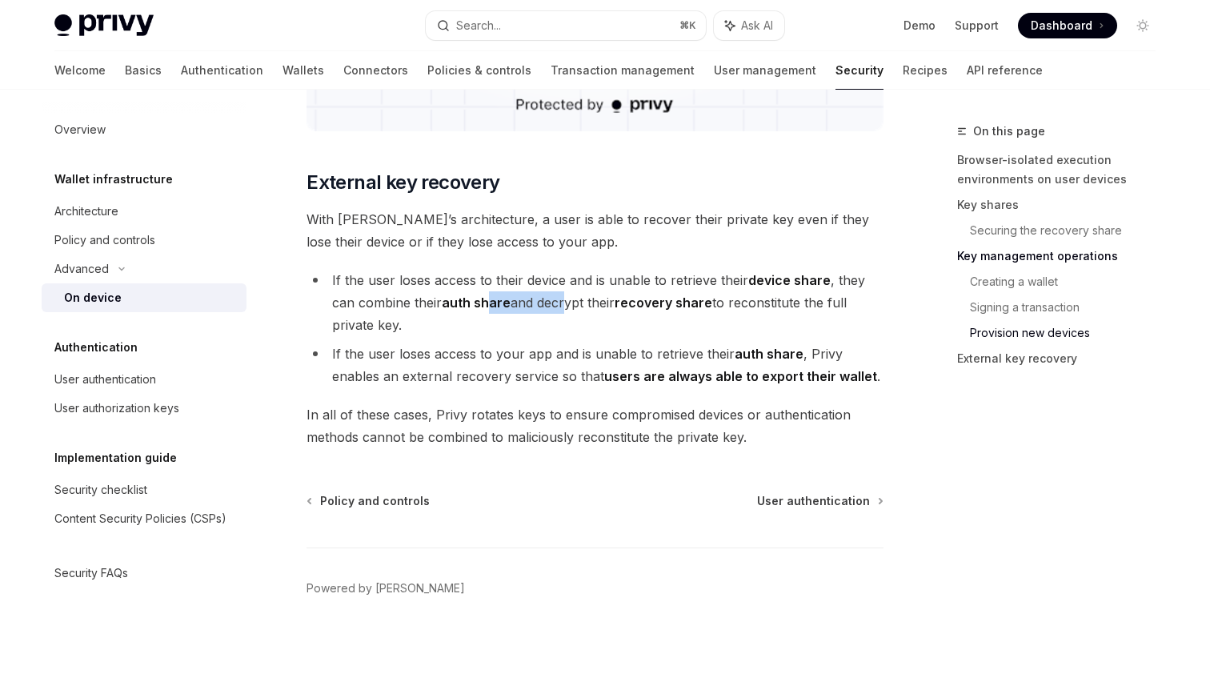
click at [559, 299] on li "If the user loses access to their device and is unable to retrieve their device…" at bounding box center [594, 302] width 577 height 67
drag, startPoint x: 450, startPoint y: 351, endPoint x: 555, endPoint y: 351, distance: 104.0
click at [555, 351] on li "If the user loses access to your app and is unable to retrieve their auth share…" at bounding box center [594, 364] width 577 height 45
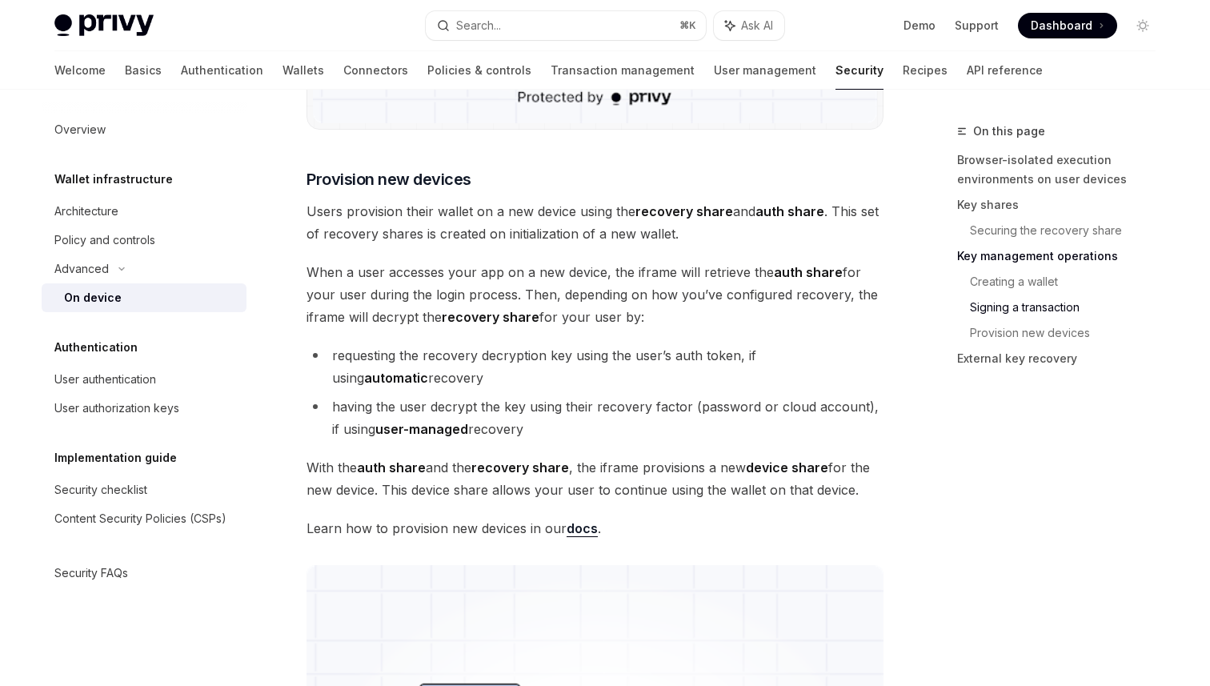
scroll to position [2704, 0]
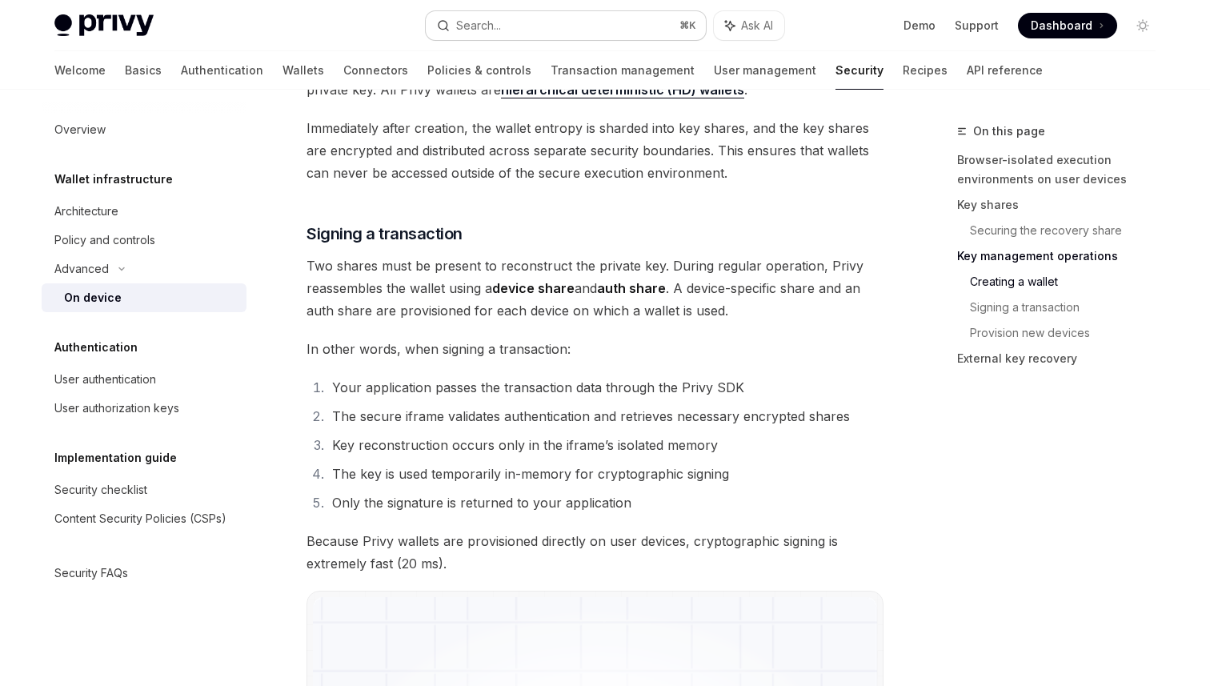
click at [541, 18] on button "Search... ⌘ K" at bounding box center [566, 25] width 280 height 29
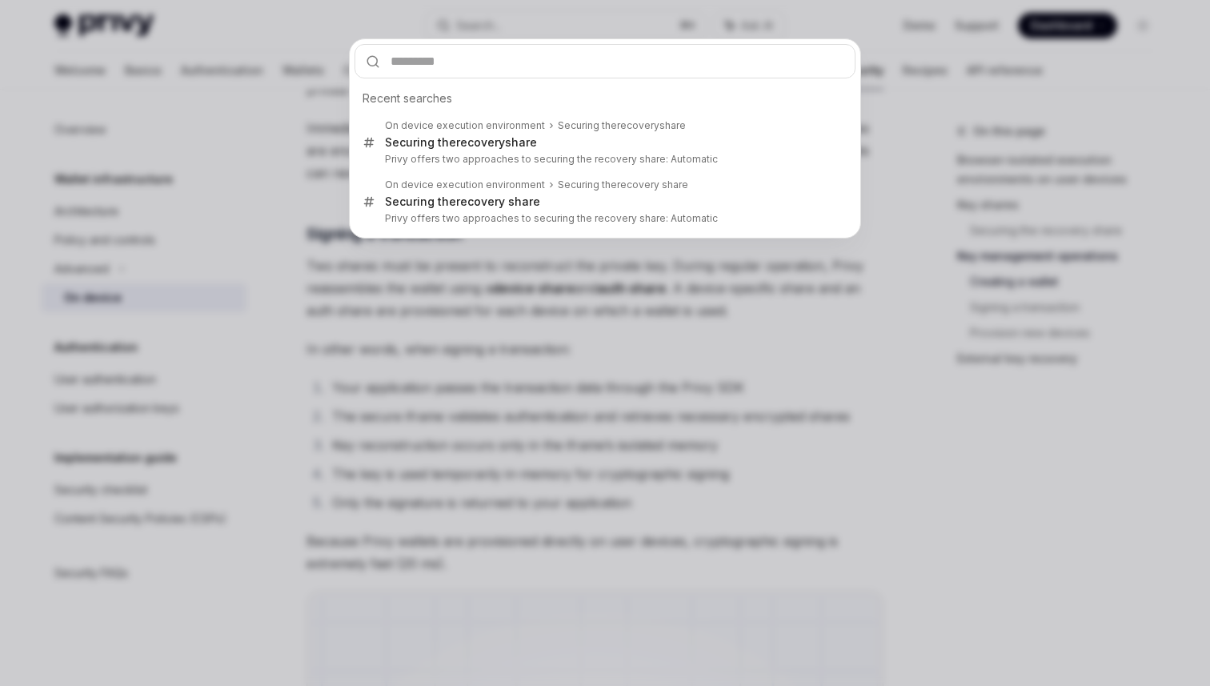
click at [979, 266] on div "Recent searches On device execution environment Securing the recovery share Sec…" at bounding box center [605, 343] width 1210 height 686
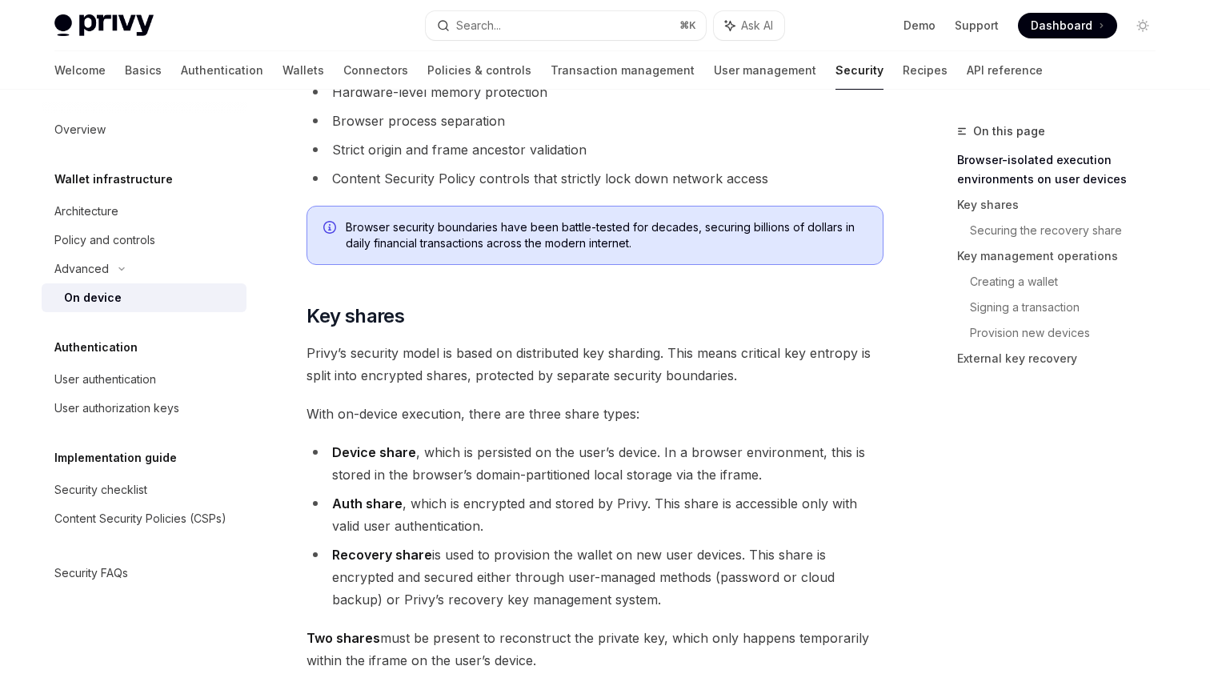
scroll to position [1093, 0]
